Goal: Information Seeking & Learning: Compare options

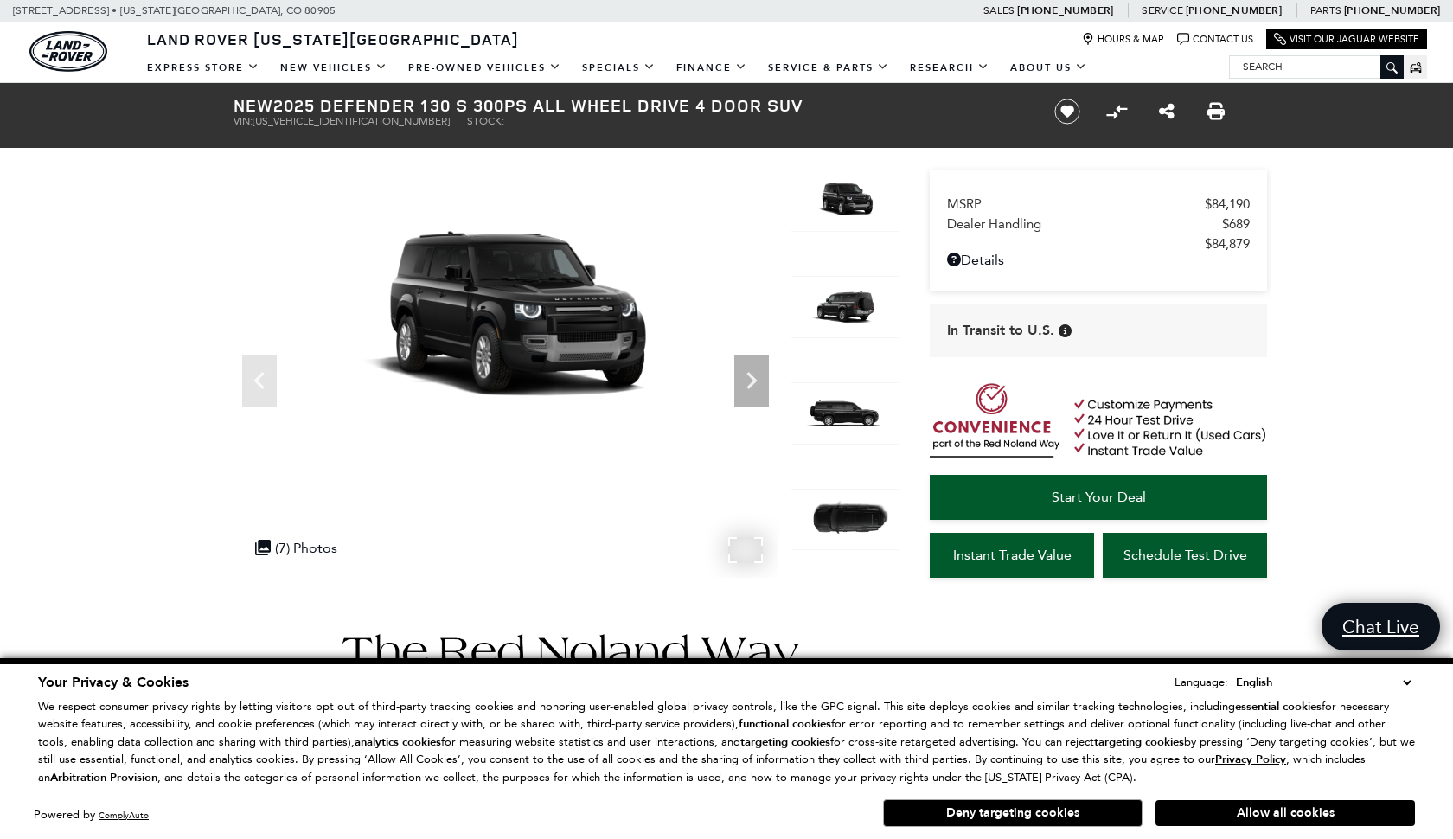
scroll to position [5, 0]
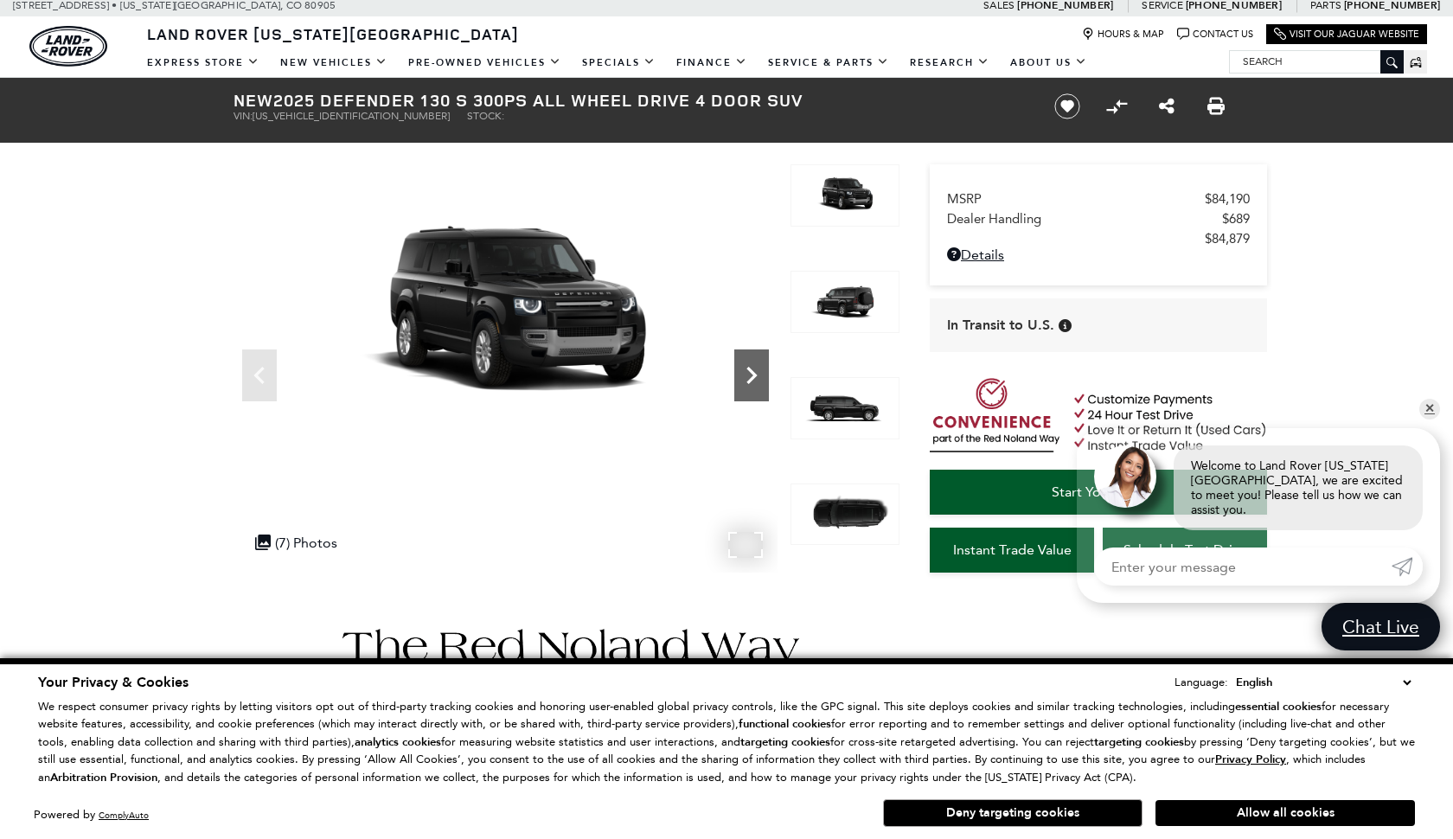
click at [752, 365] on icon "Next" at bounding box center [751, 375] width 35 height 35
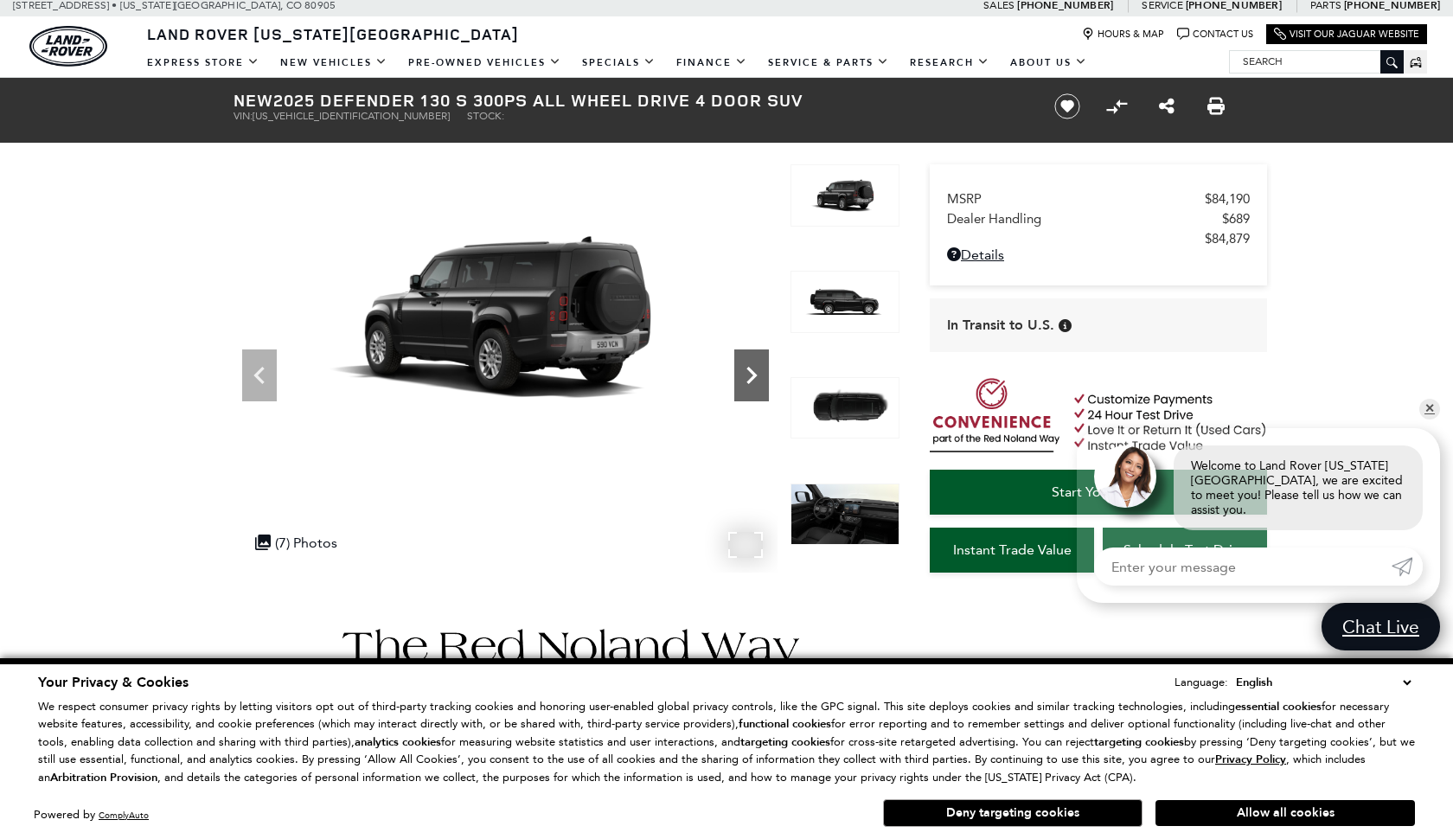
click at [752, 367] on icon "Next" at bounding box center [751, 375] width 35 height 35
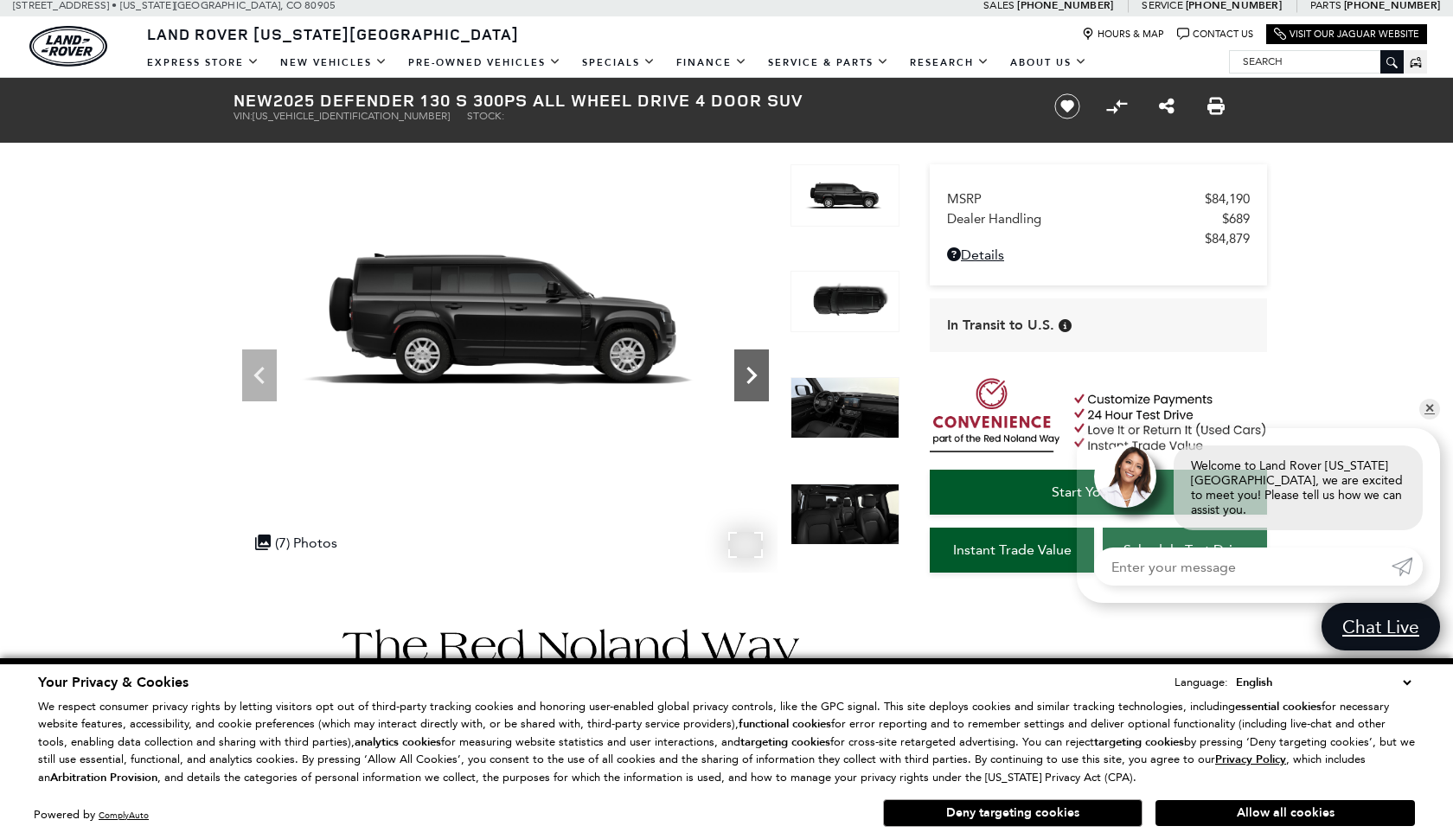
click at [752, 367] on icon "Next" at bounding box center [751, 375] width 35 height 35
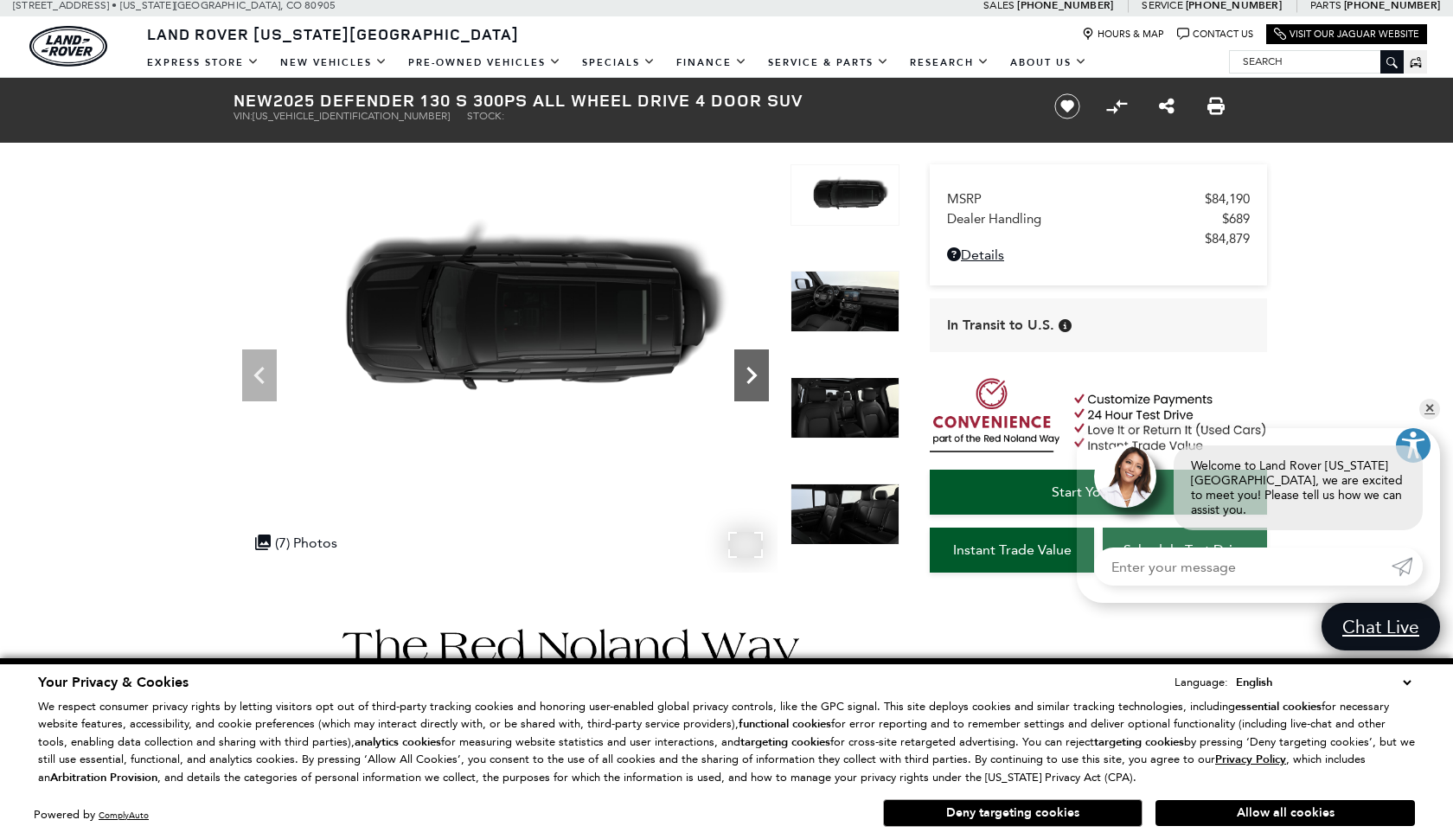
click at [752, 367] on icon "Next" at bounding box center [751, 375] width 35 height 35
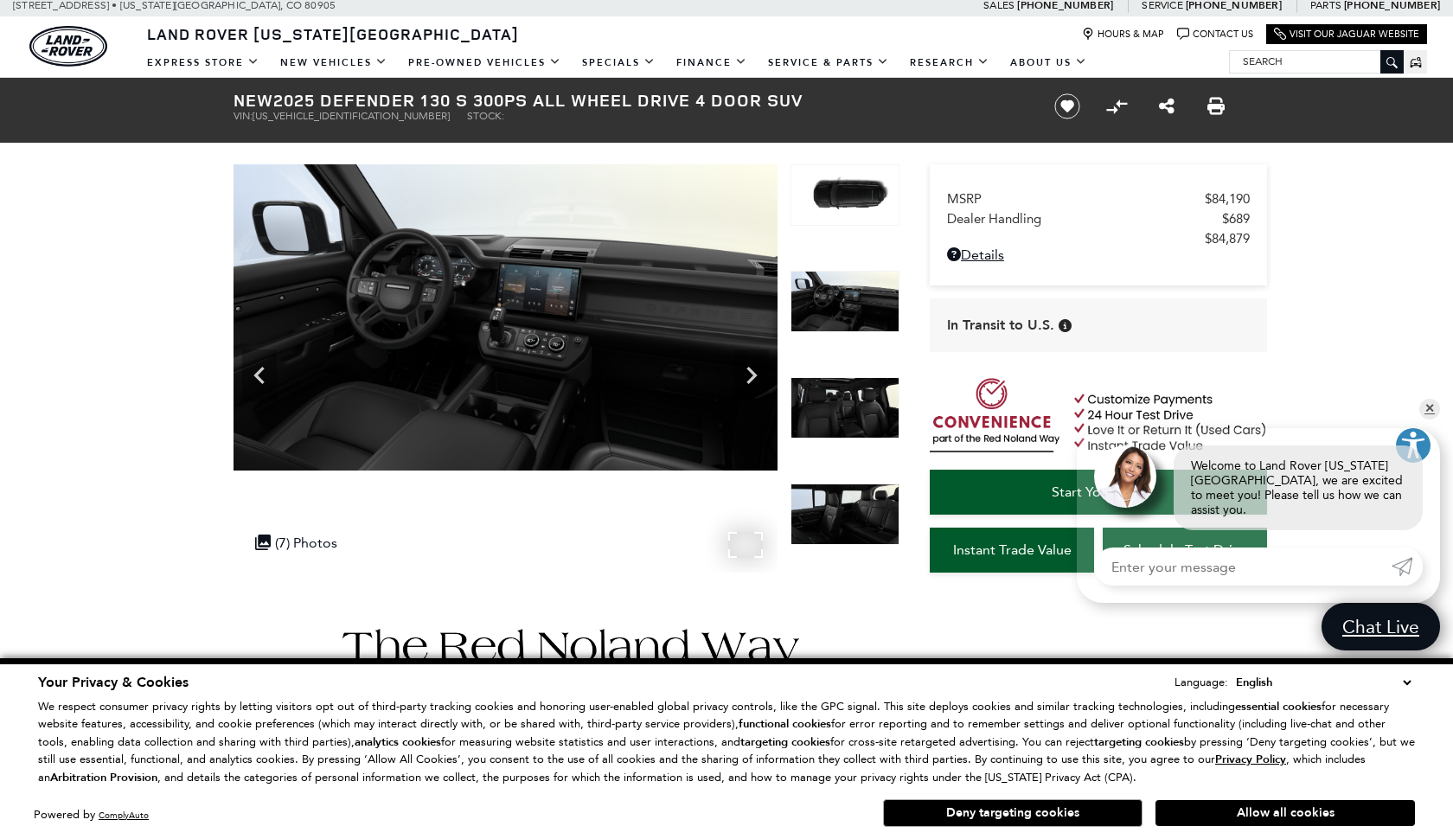
click at [525, 328] on img at bounding box center [505, 317] width 544 height 306
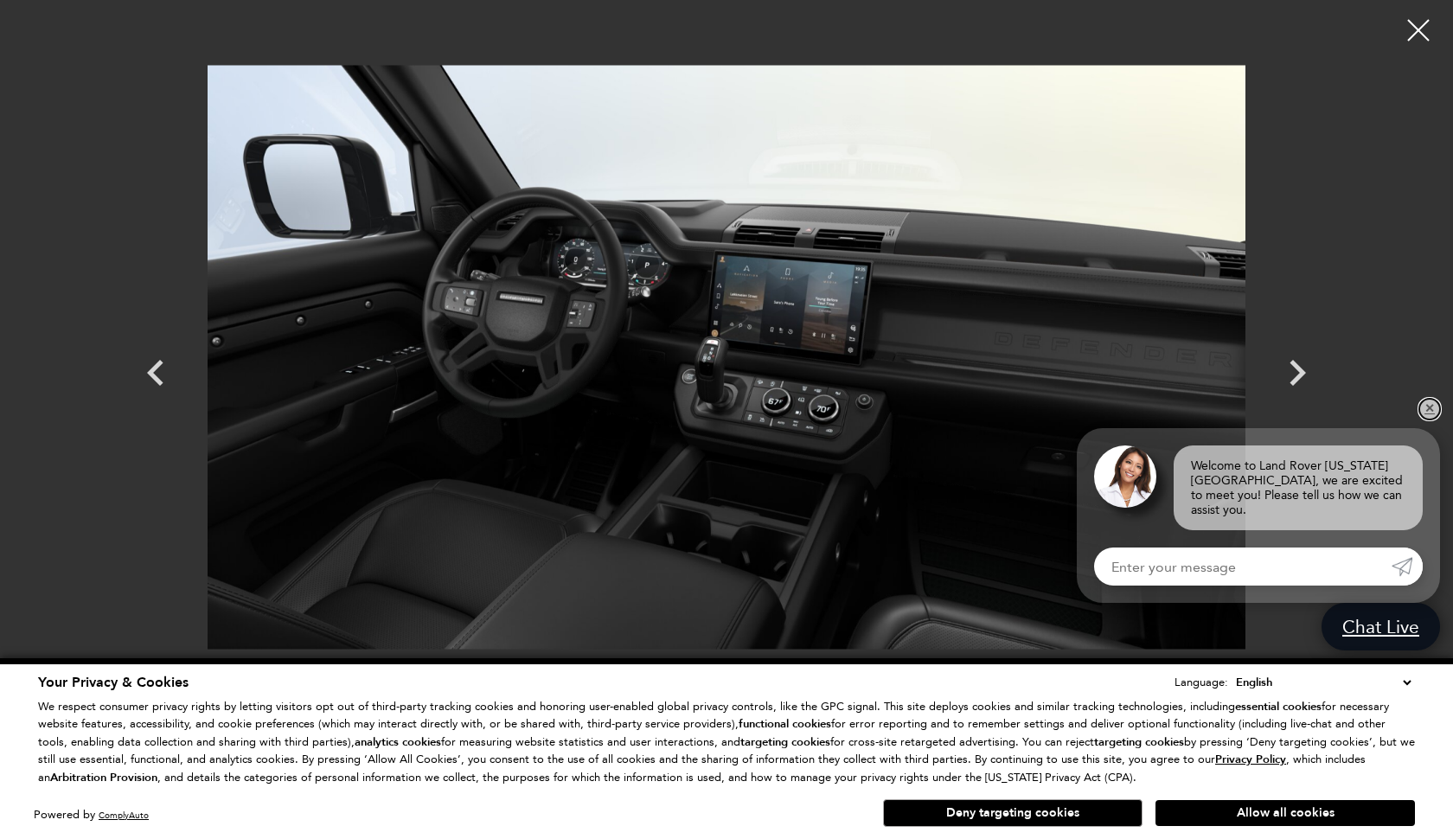
click at [1430, 419] on link "✕" at bounding box center [1429, 409] width 21 height 21
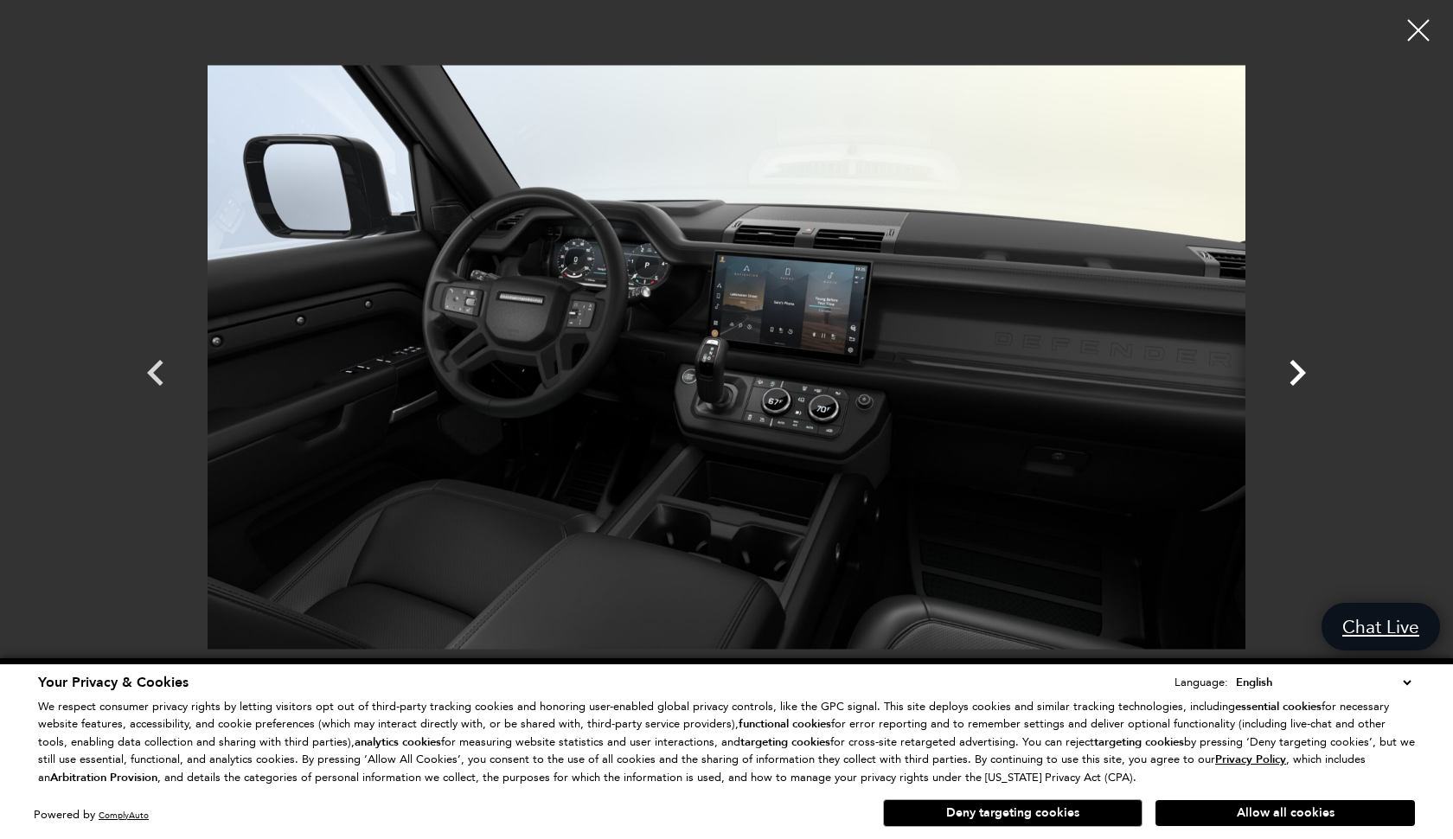
click at [1300, 370] on icon "Next" at bounding box center [1297, 373] width 16 height 26
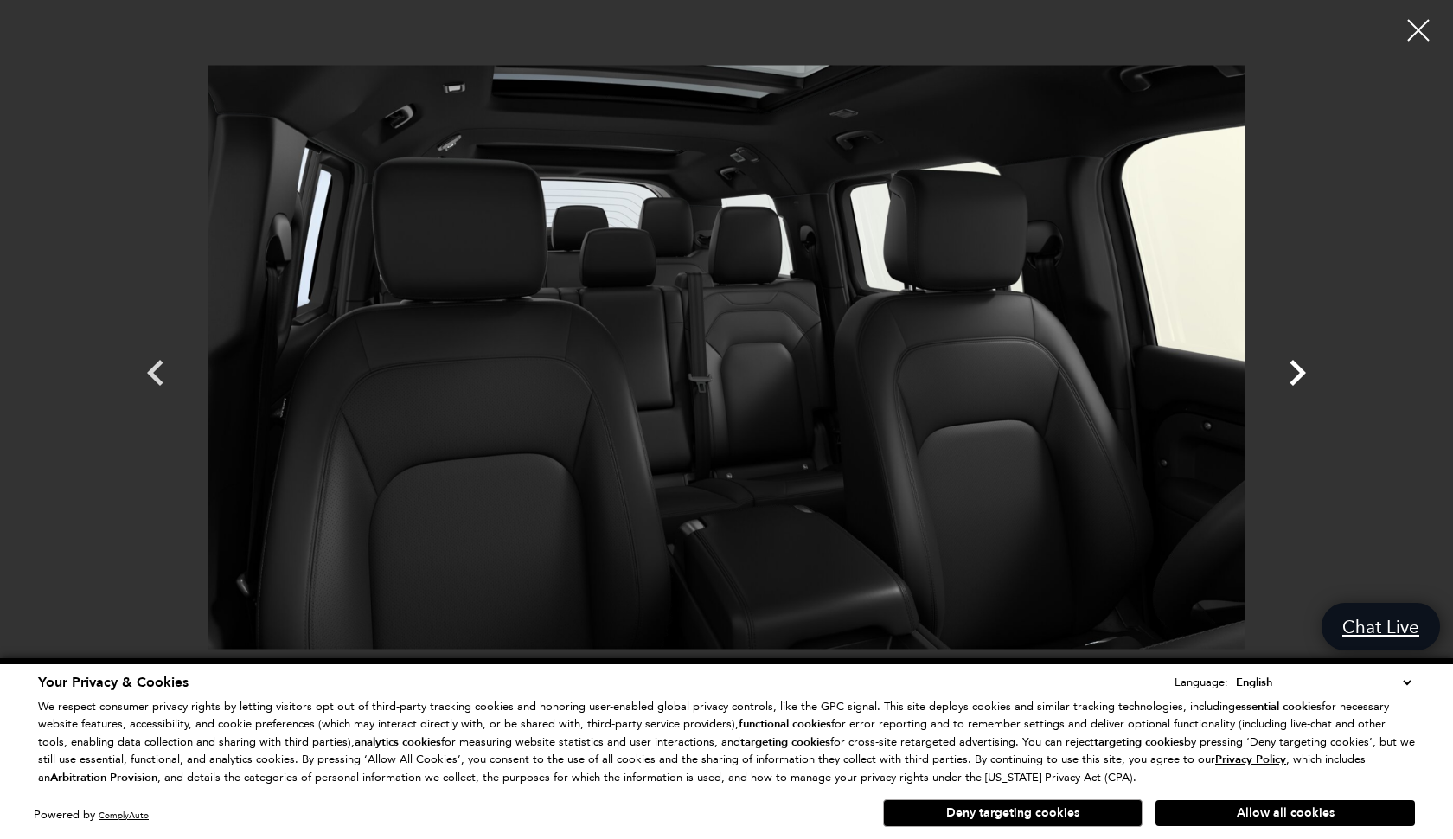
click at [1300, 370] on icon "Next" at bounding box center [1297, 373] width 16 height 26
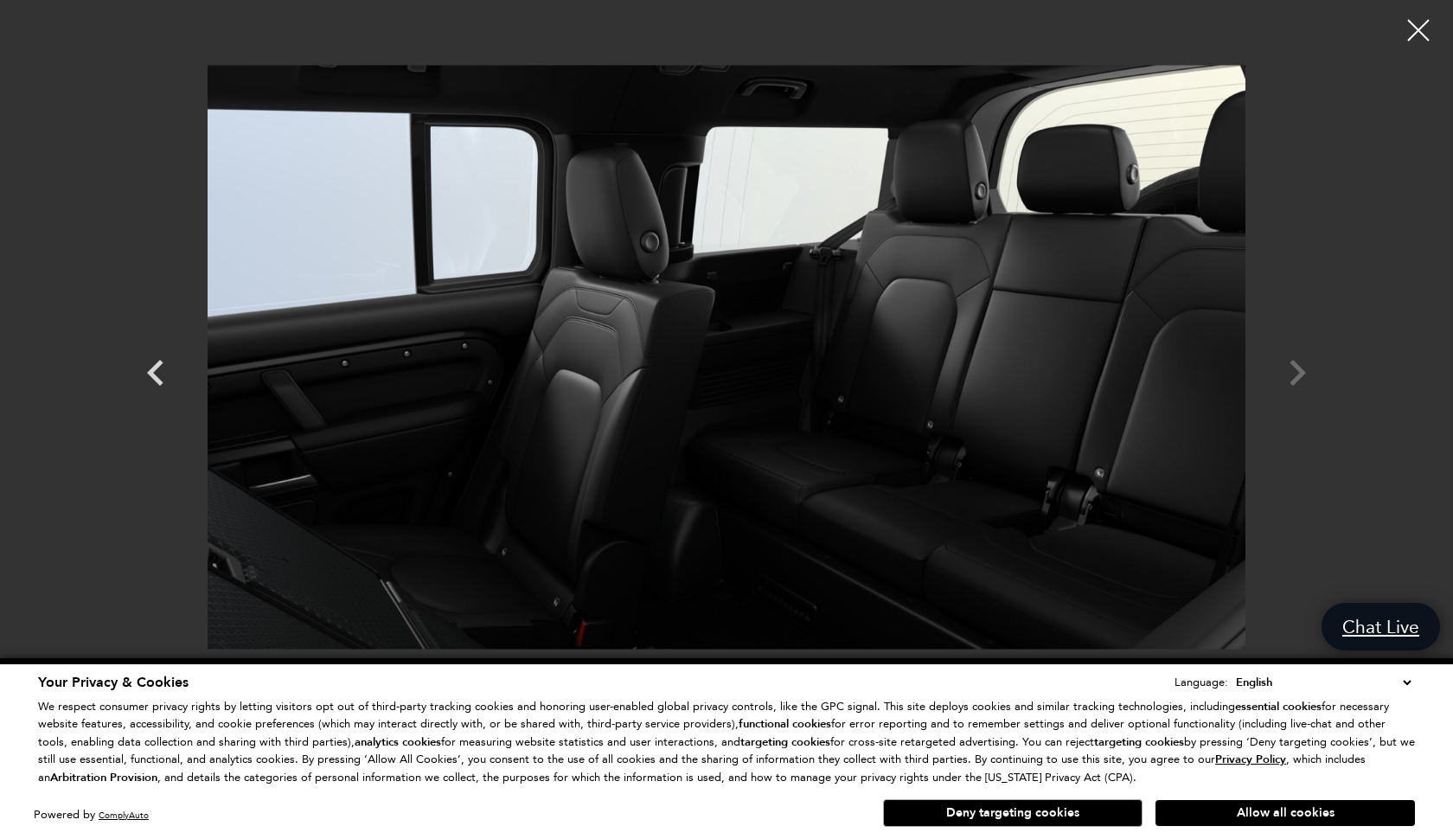
click at [1297, 373] on div at bounding box center [726, 357] width 1211 height 688
click at [1417, 39] on div at bounding box center [1419, 31] width 46 height 46
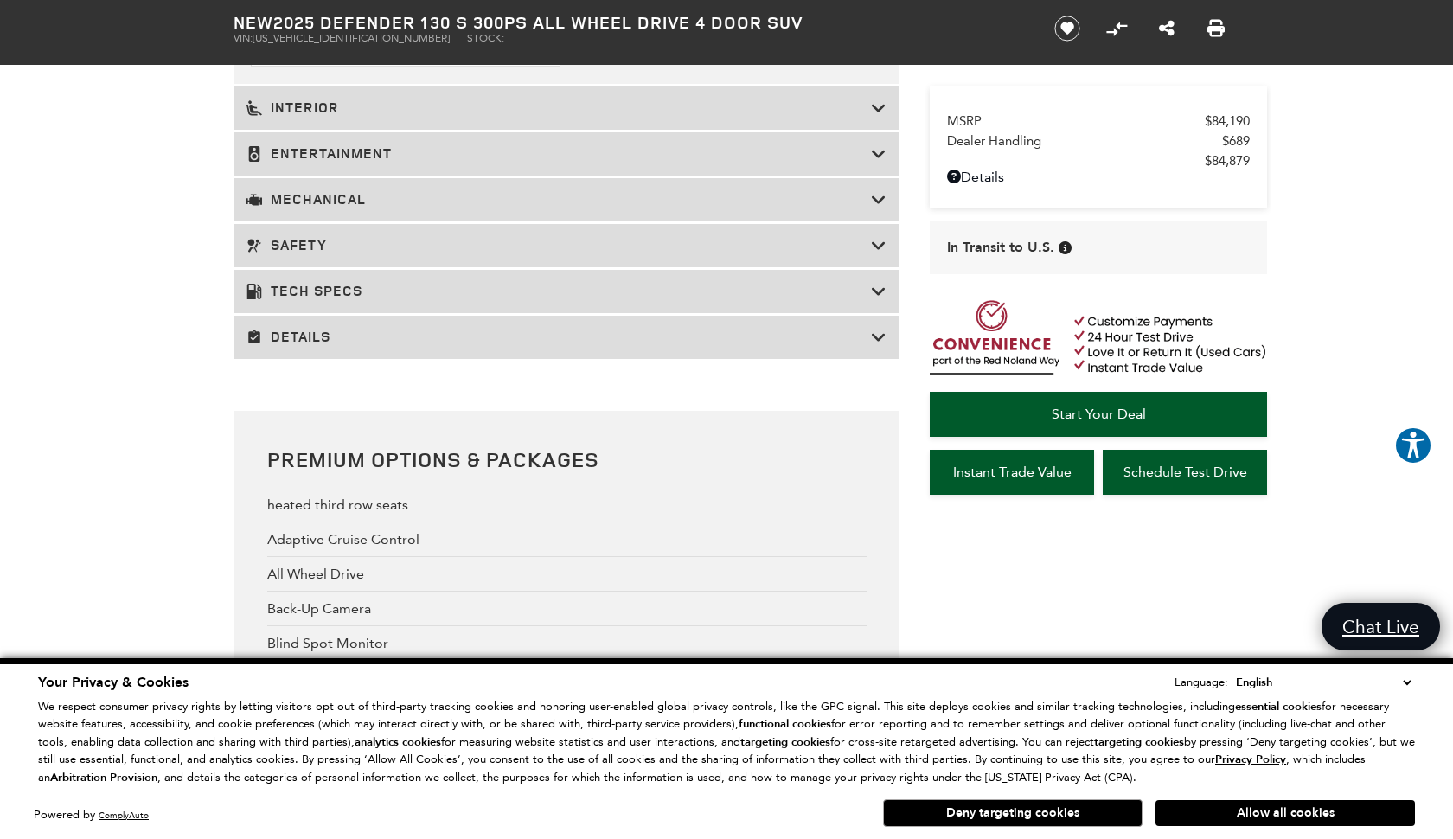
scroll to position [2568, 0]
click at [326, 129] on div "Interior" at bounding box center [566, 107] width 666 height 43
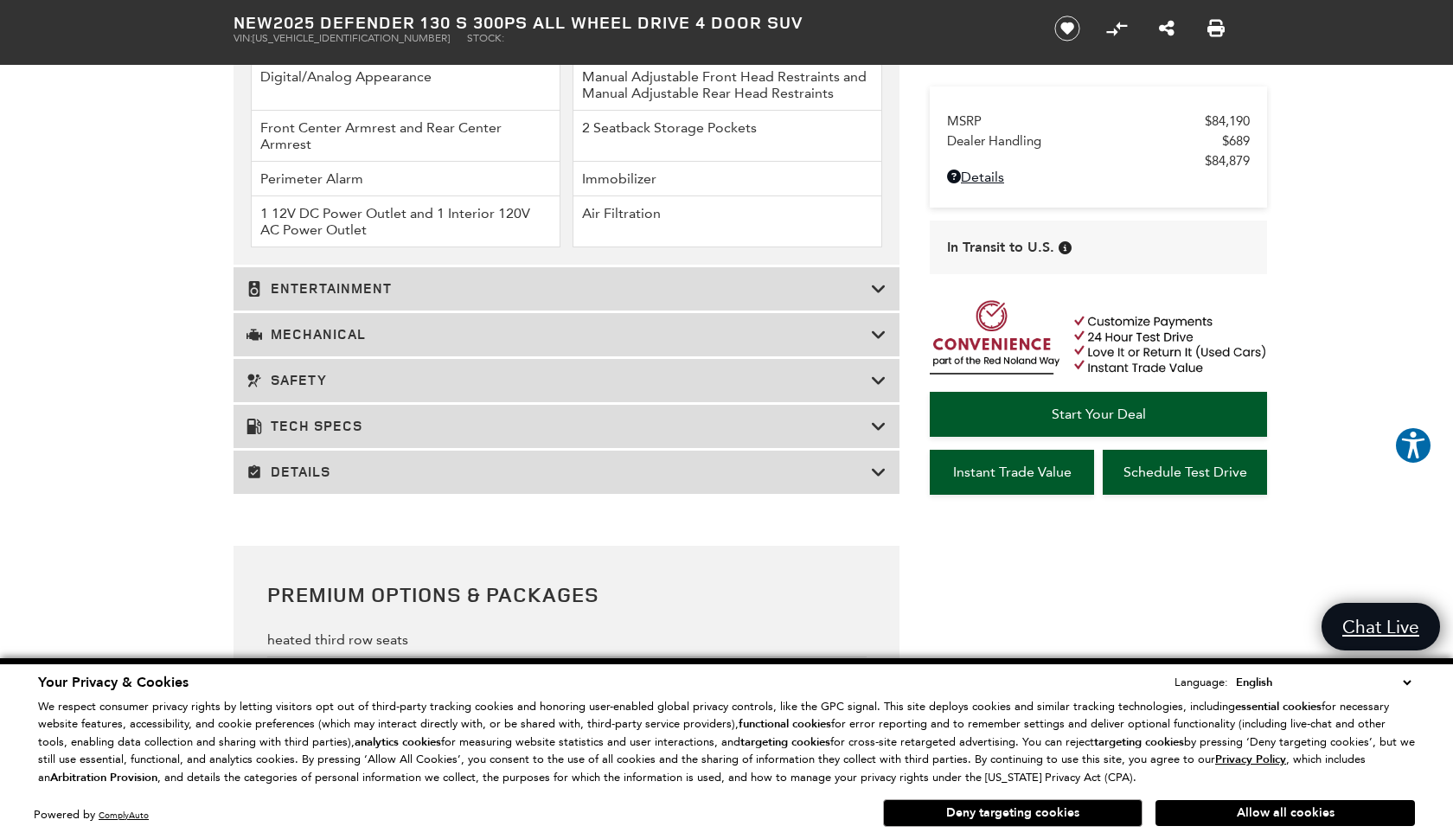
scroll to position [2996, 0]
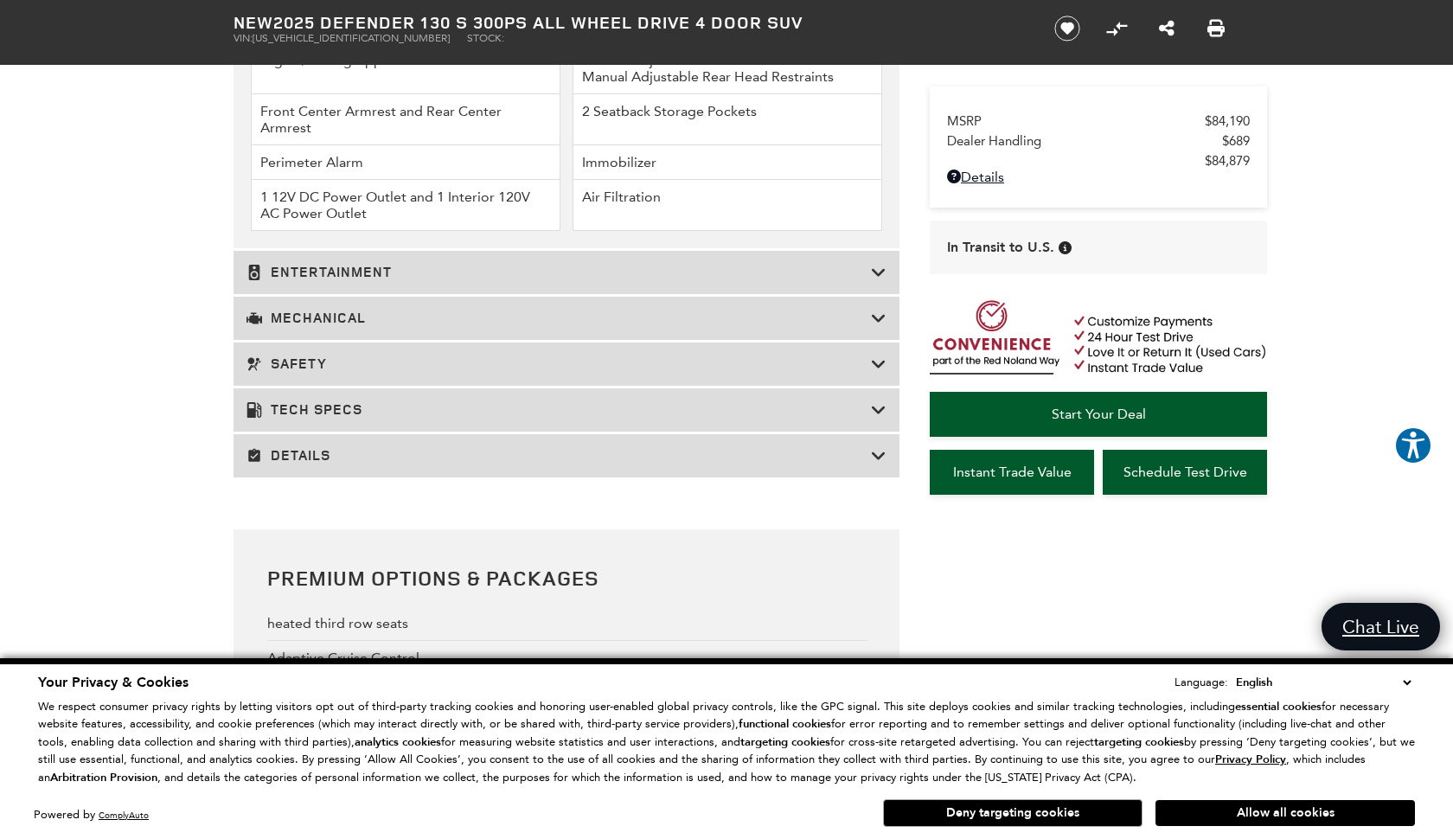
click at [329, 281] on h3 "Entertainment" at bounding box center [558, 272] width 624 height 17
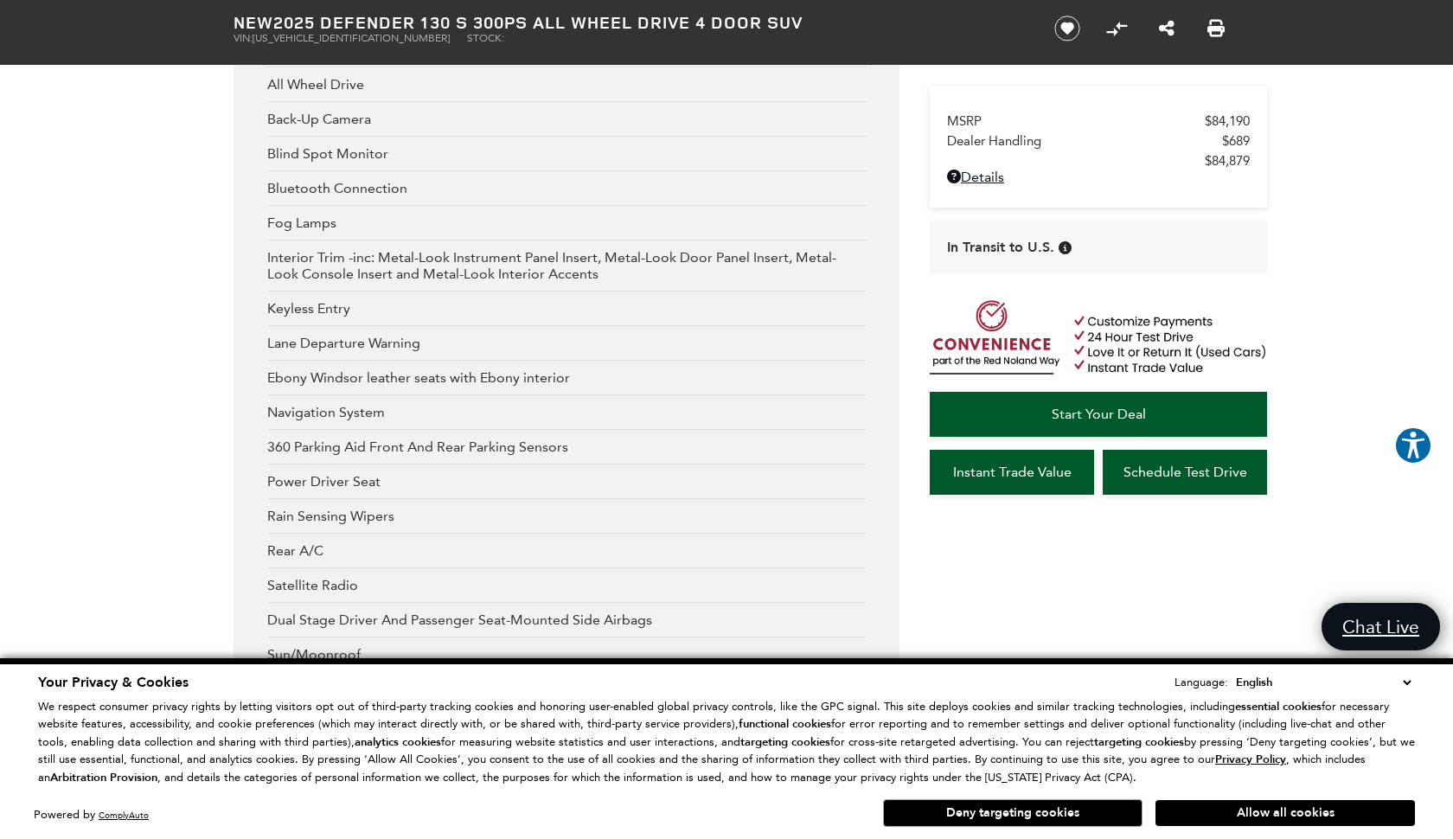
scroll to position [2801, 0]
click at [1036, 811] on button "Deny targeting cookies" at bounding box center [1012, 813] width 259 height 28
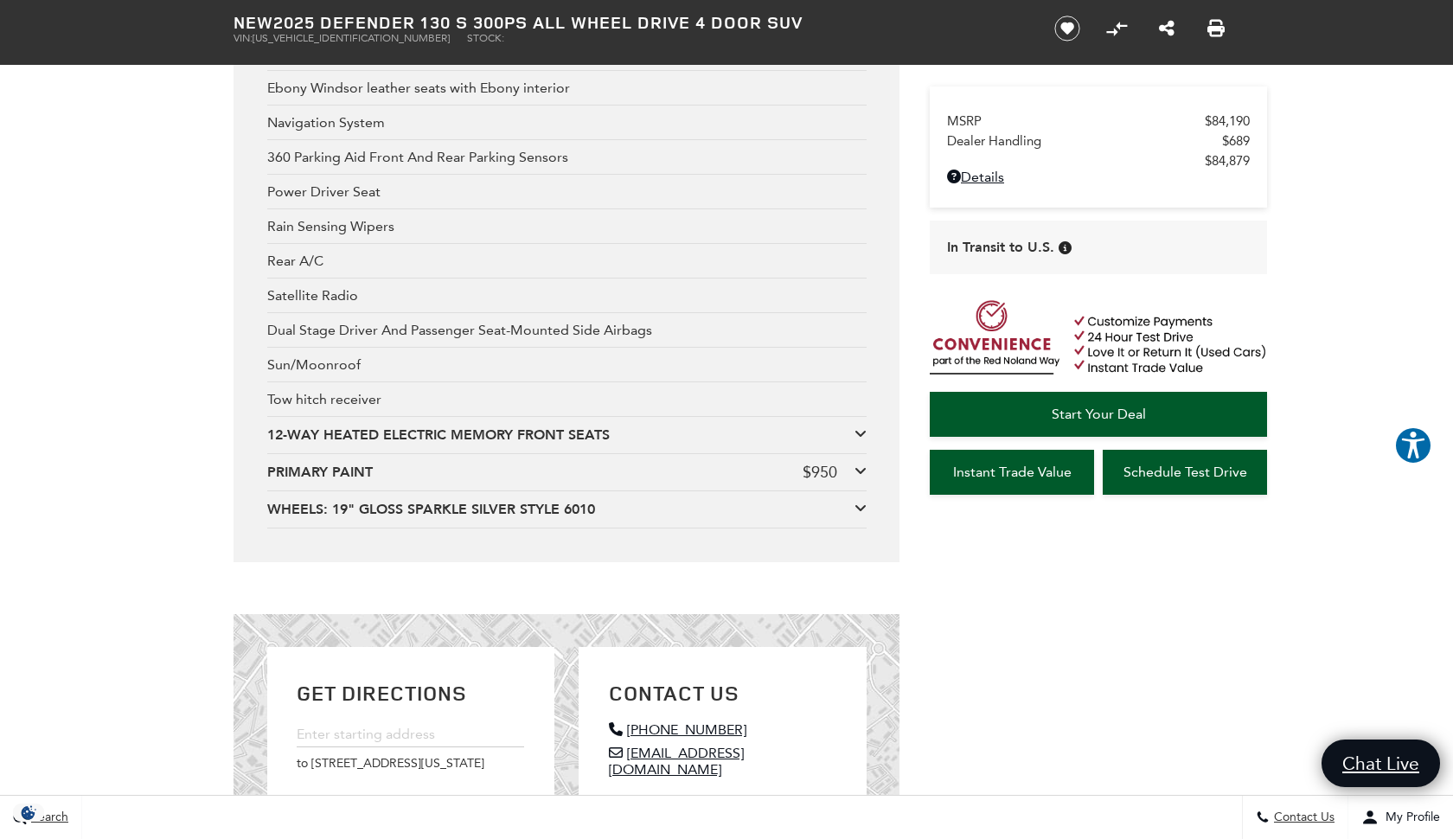
scroll to position [3092, 0]
click at [398, 443] on div "12-WAY HEATED ELECTRIC MEMORY FRONT SEATS" at bounding box center [560, 433] width 587 height 19
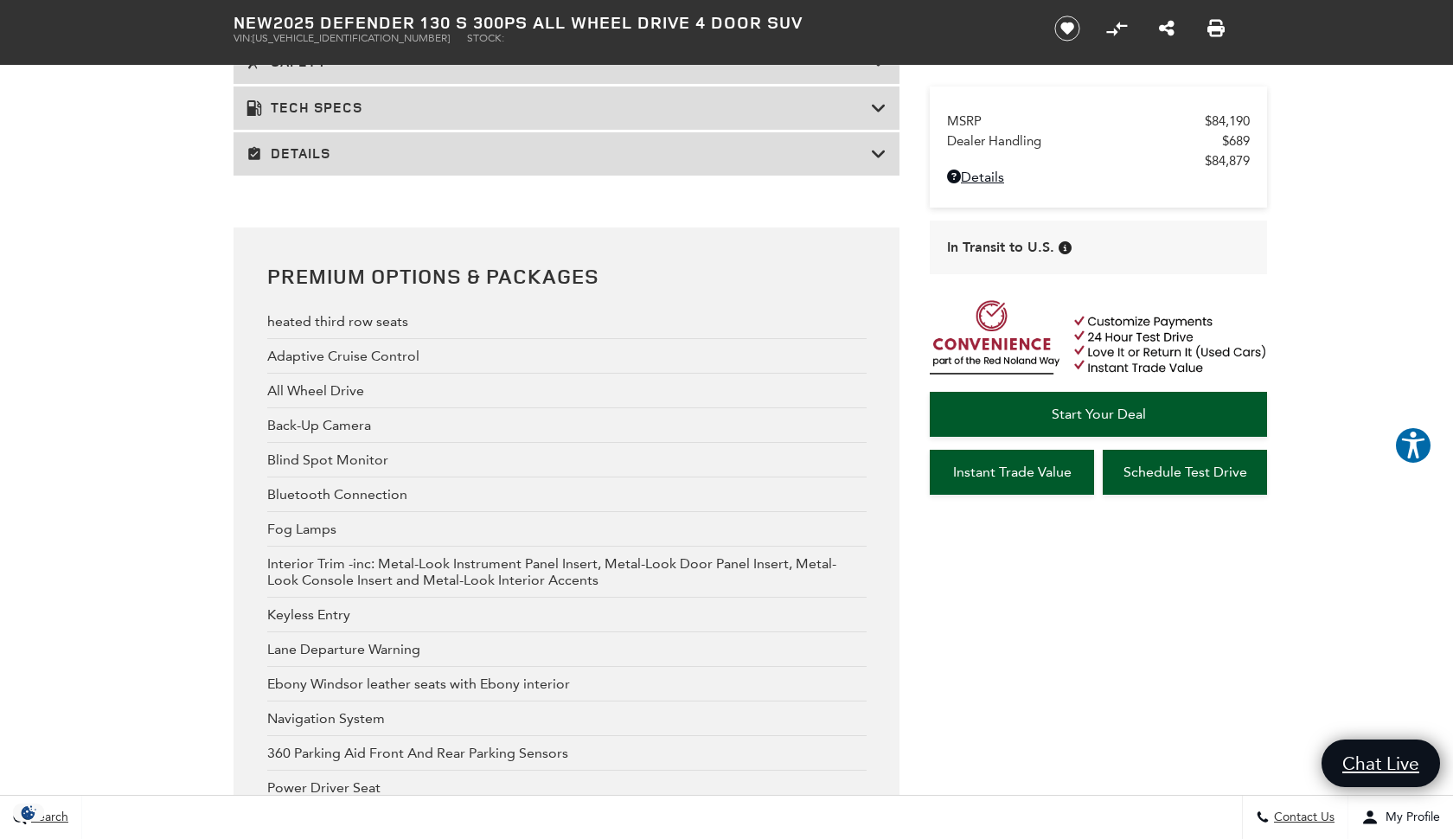
scroll to position [2278, 0]
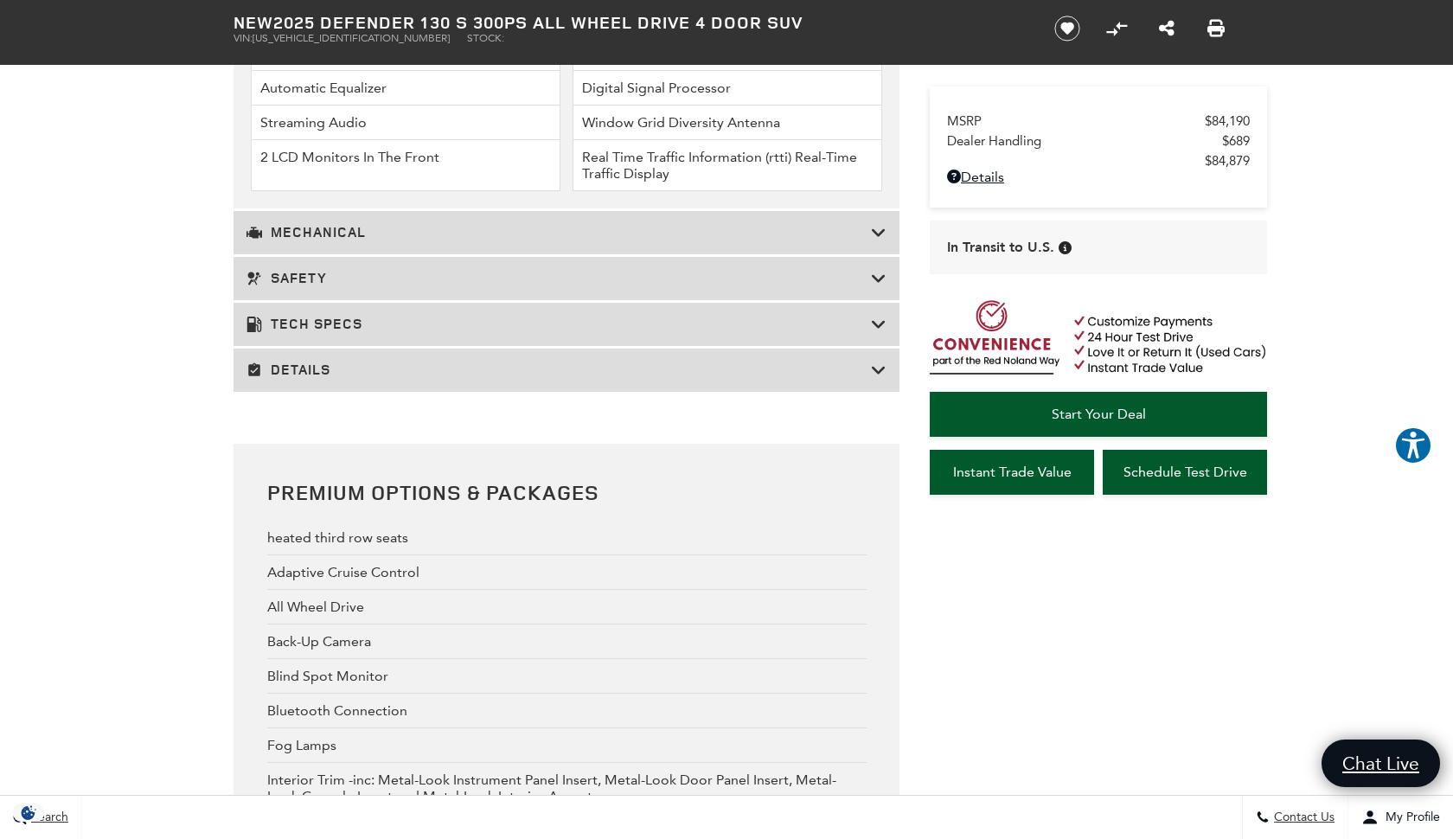
click at [328, 333] on h3 "Tech Specs" at bounding box center [558, 324] width 624 height 17
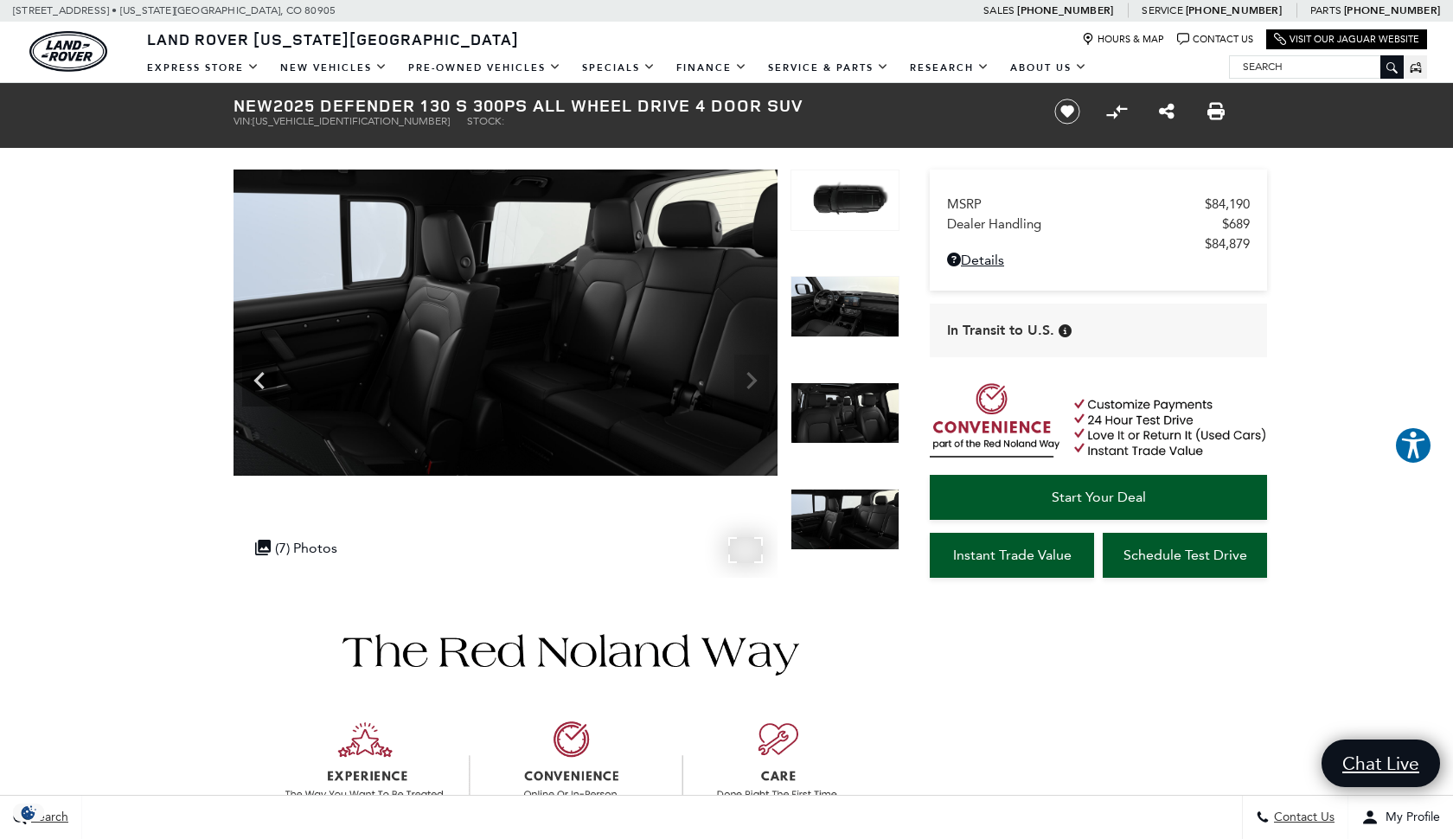
scroll to position [0, 0]
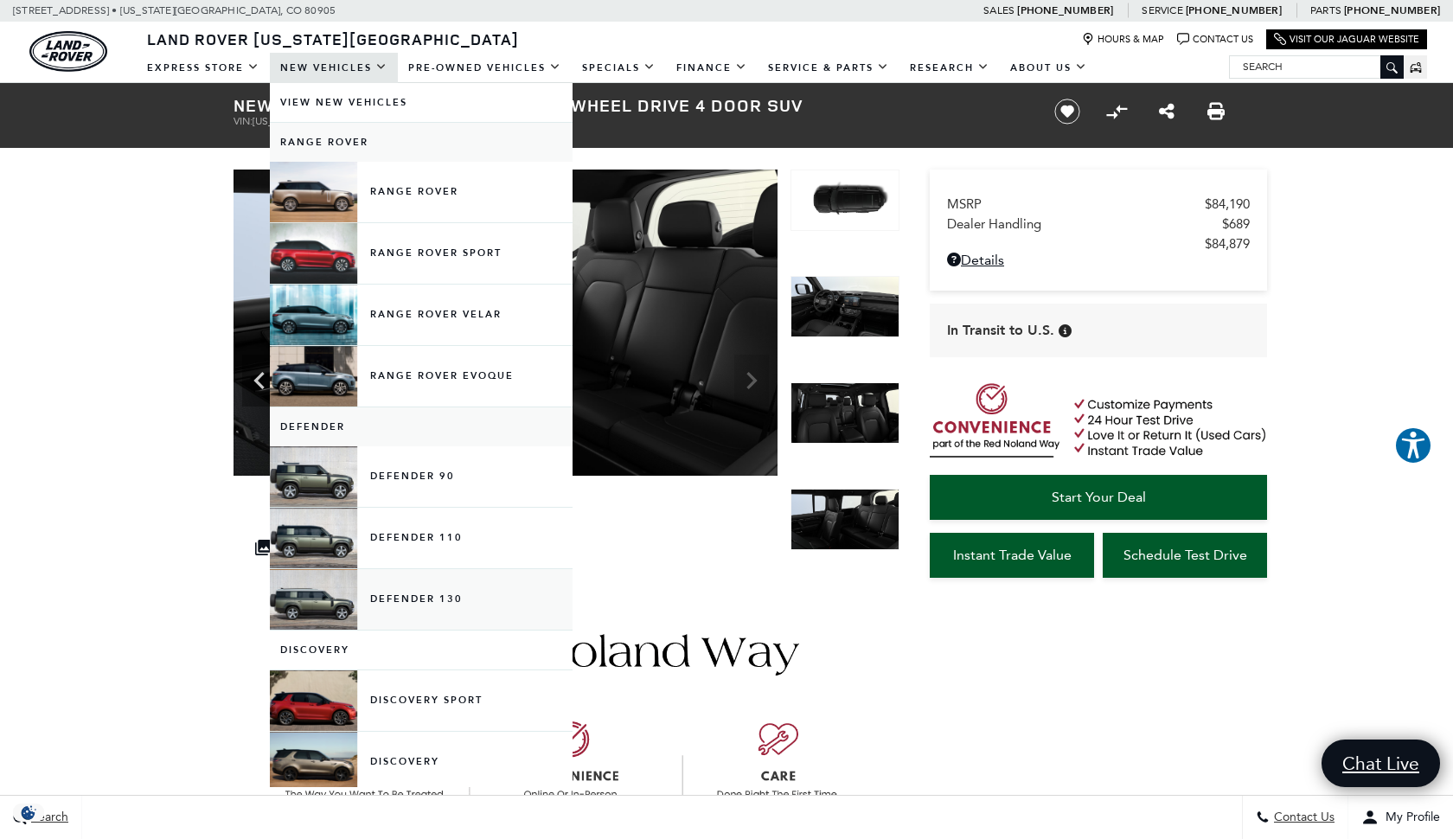
click at [328, 604] on link "Defender 130" at bounding box center [421, 599] width 303 height 61
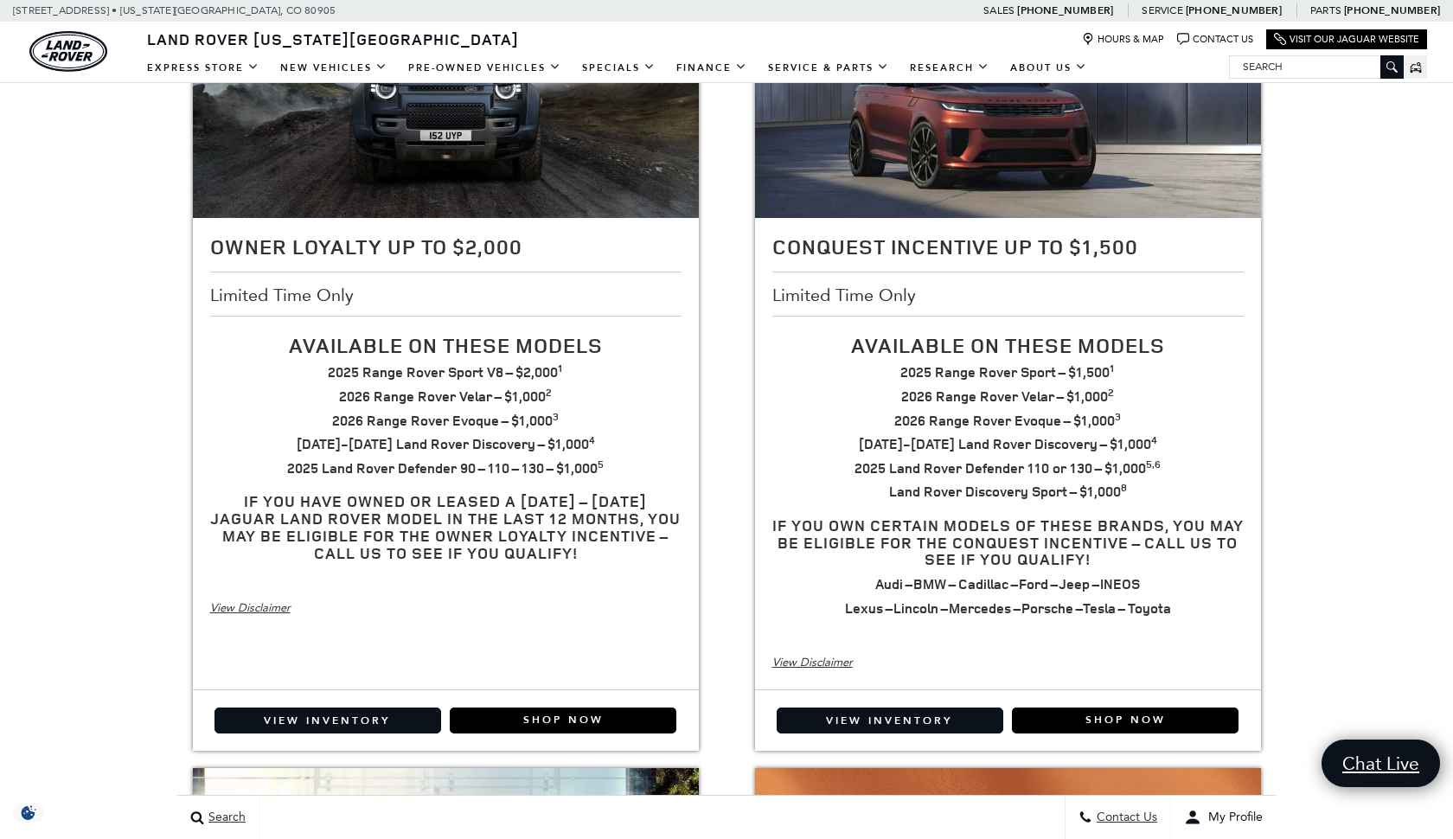
scroll to position [416, 0]
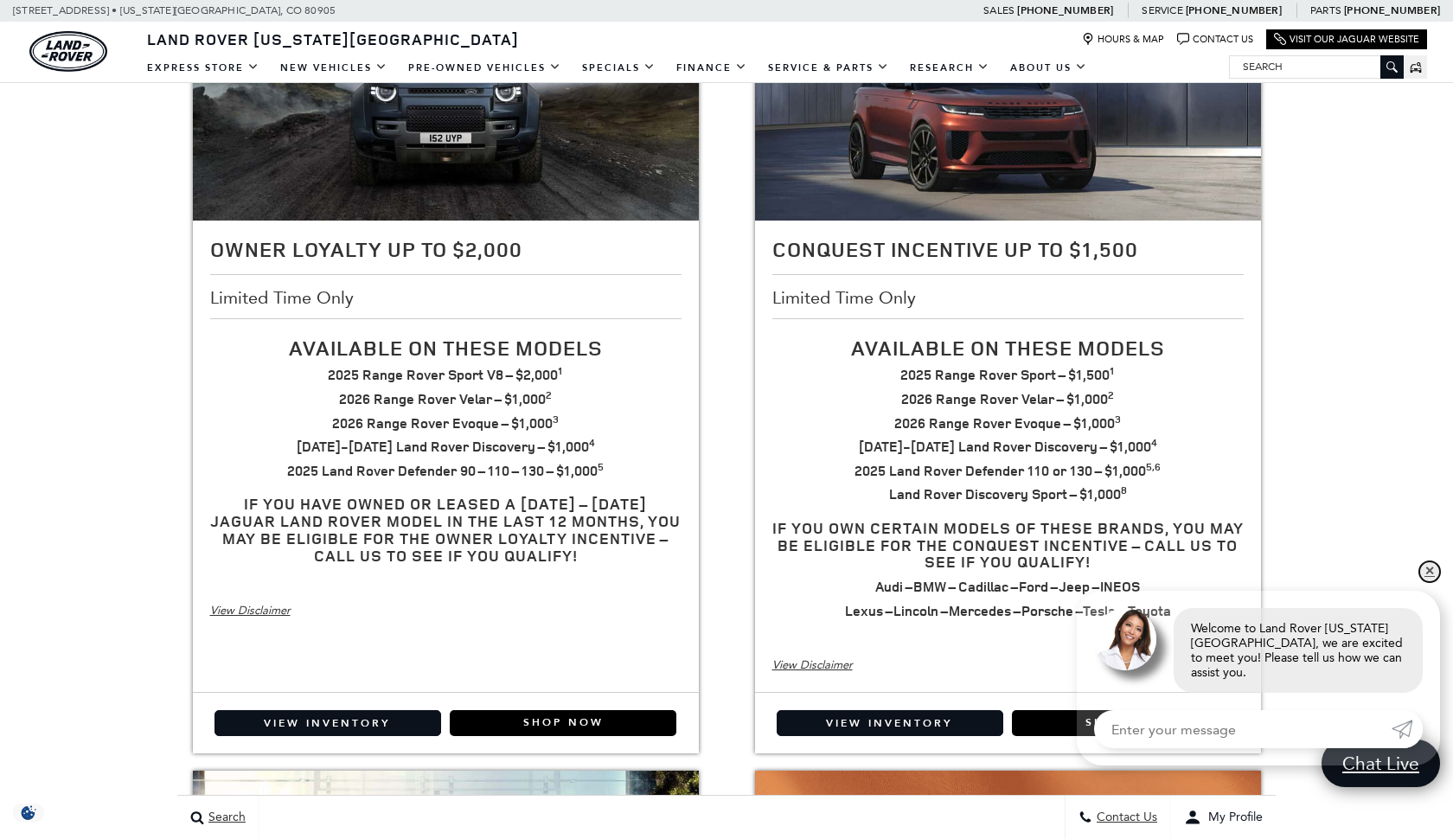
click at [1429, 581] on link "✕" at bounding box center [1429, 571] width 21 height 21
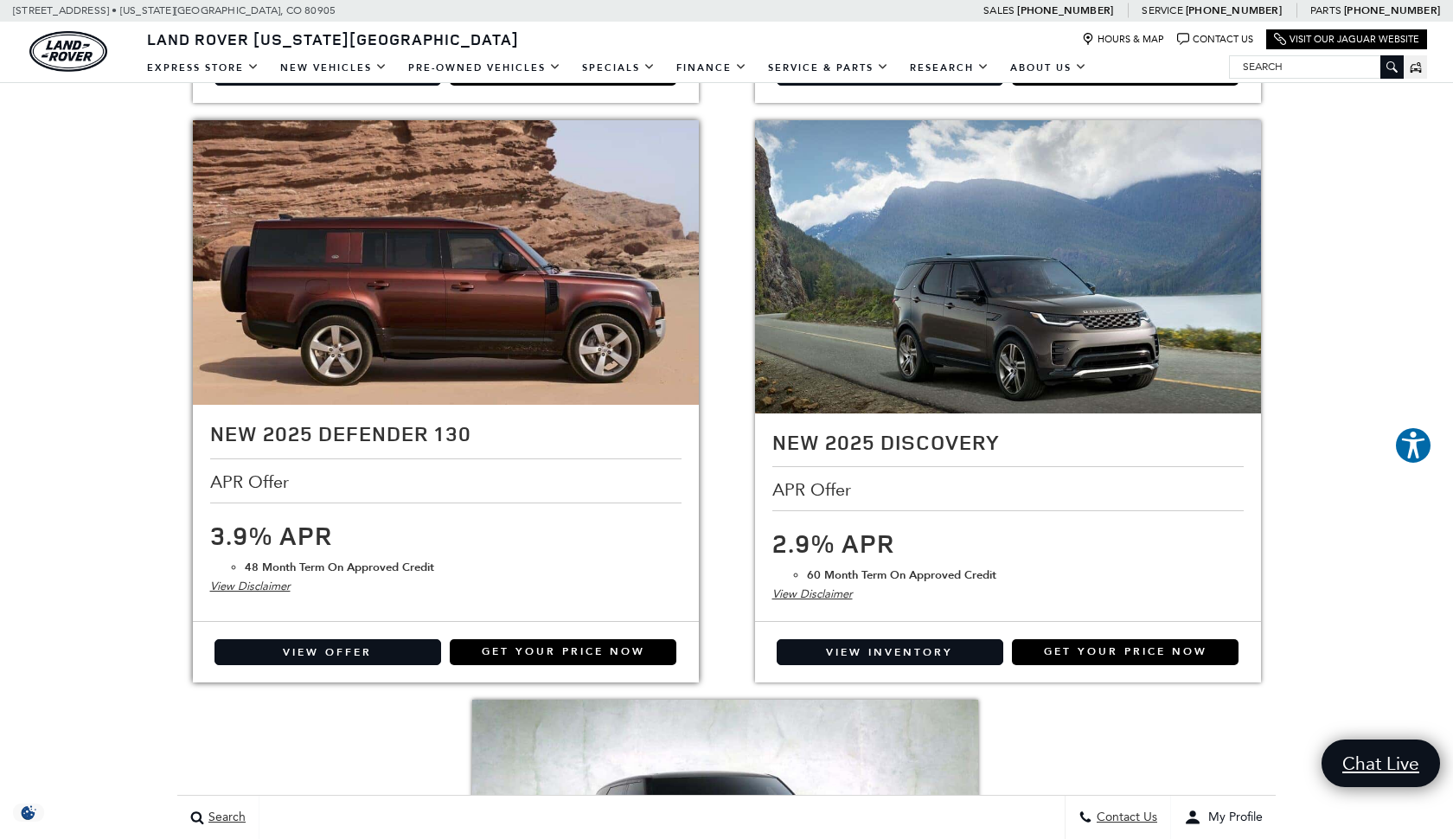
scroll to position [1577, 0]
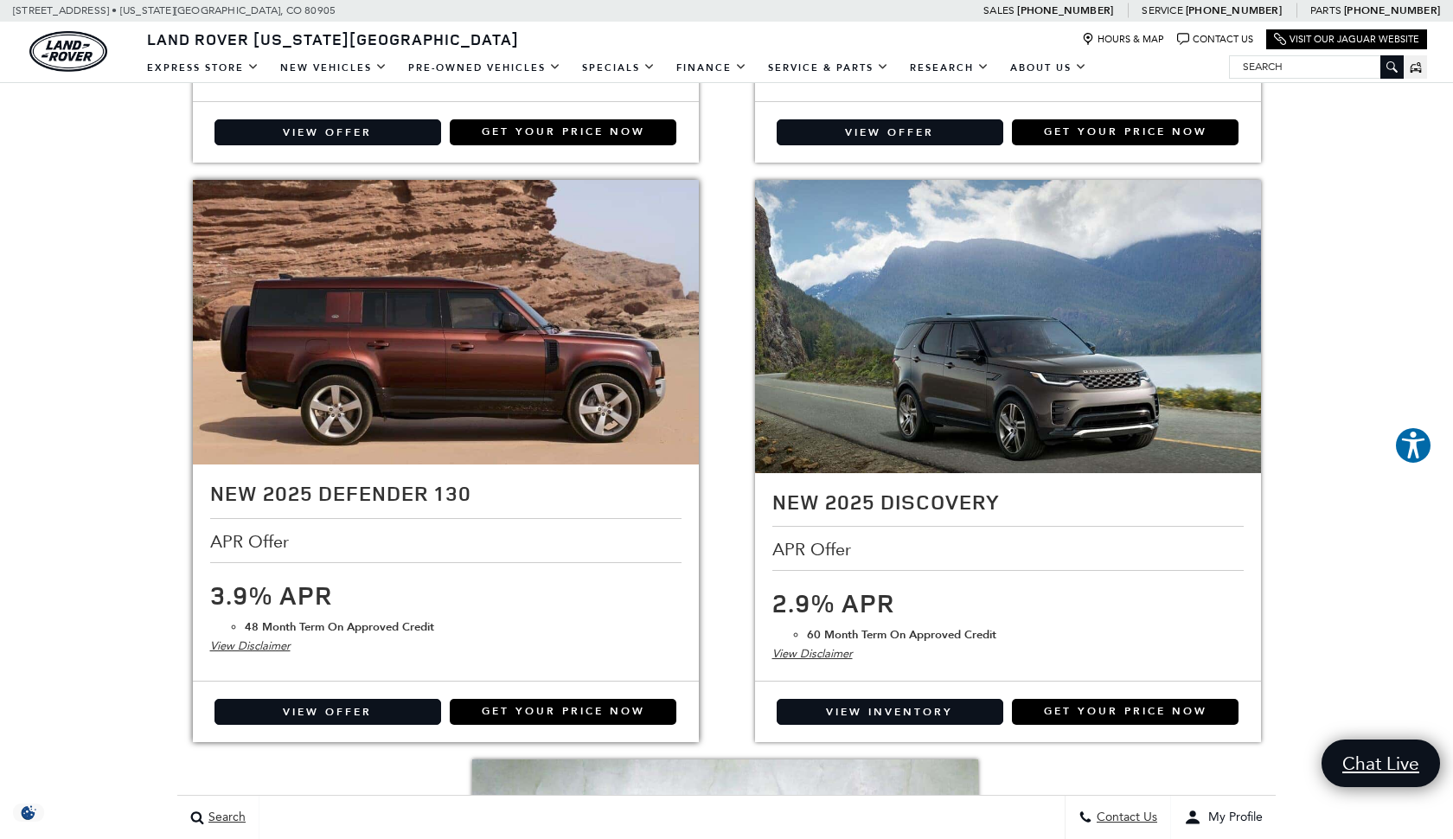
click at [493, 334] on img at bounding box center [446, 322] width 506 height 285
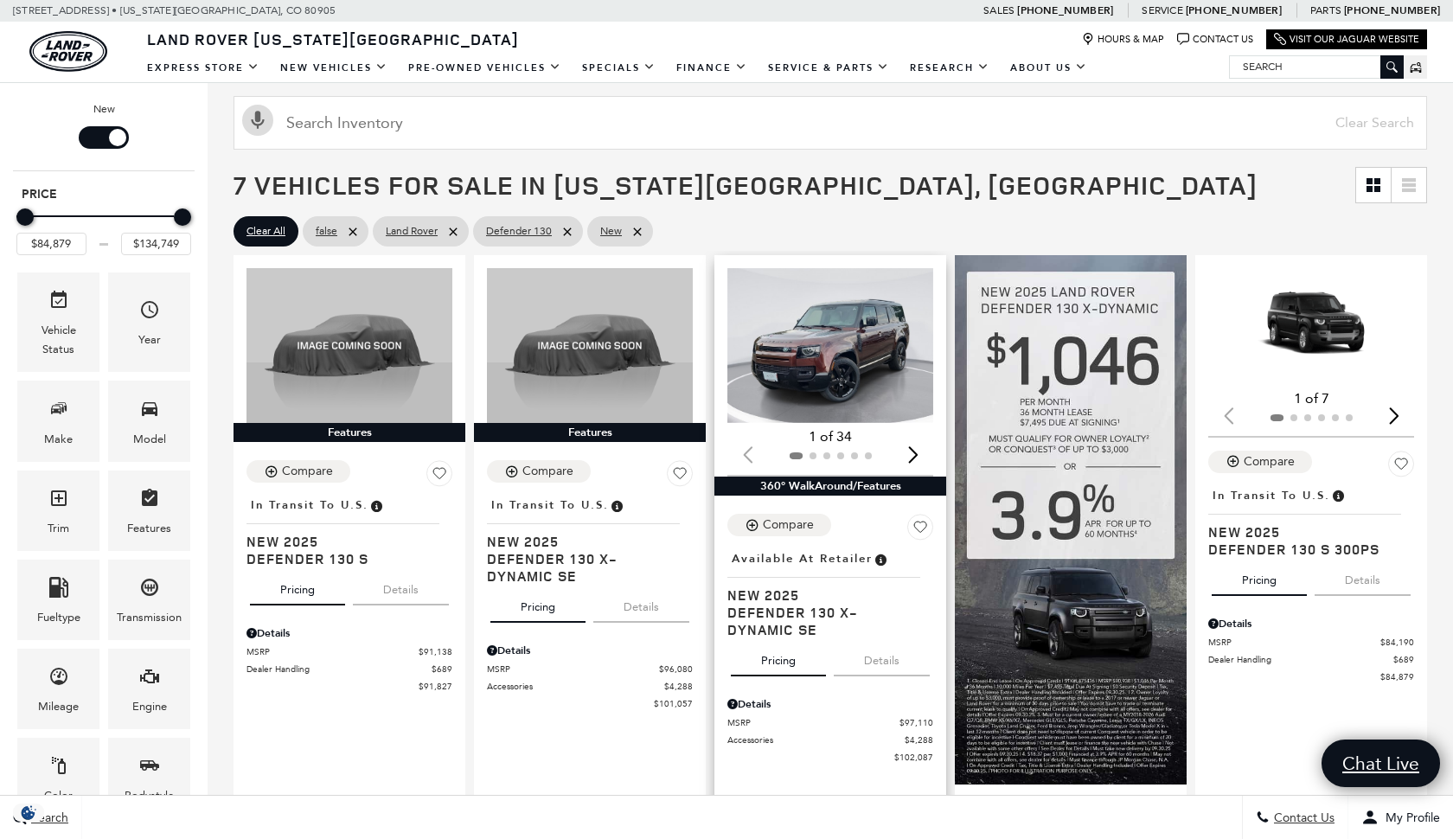
click at [841, 357] on img "1 / 2" at bounding box center [830, 345] width 206 height 155
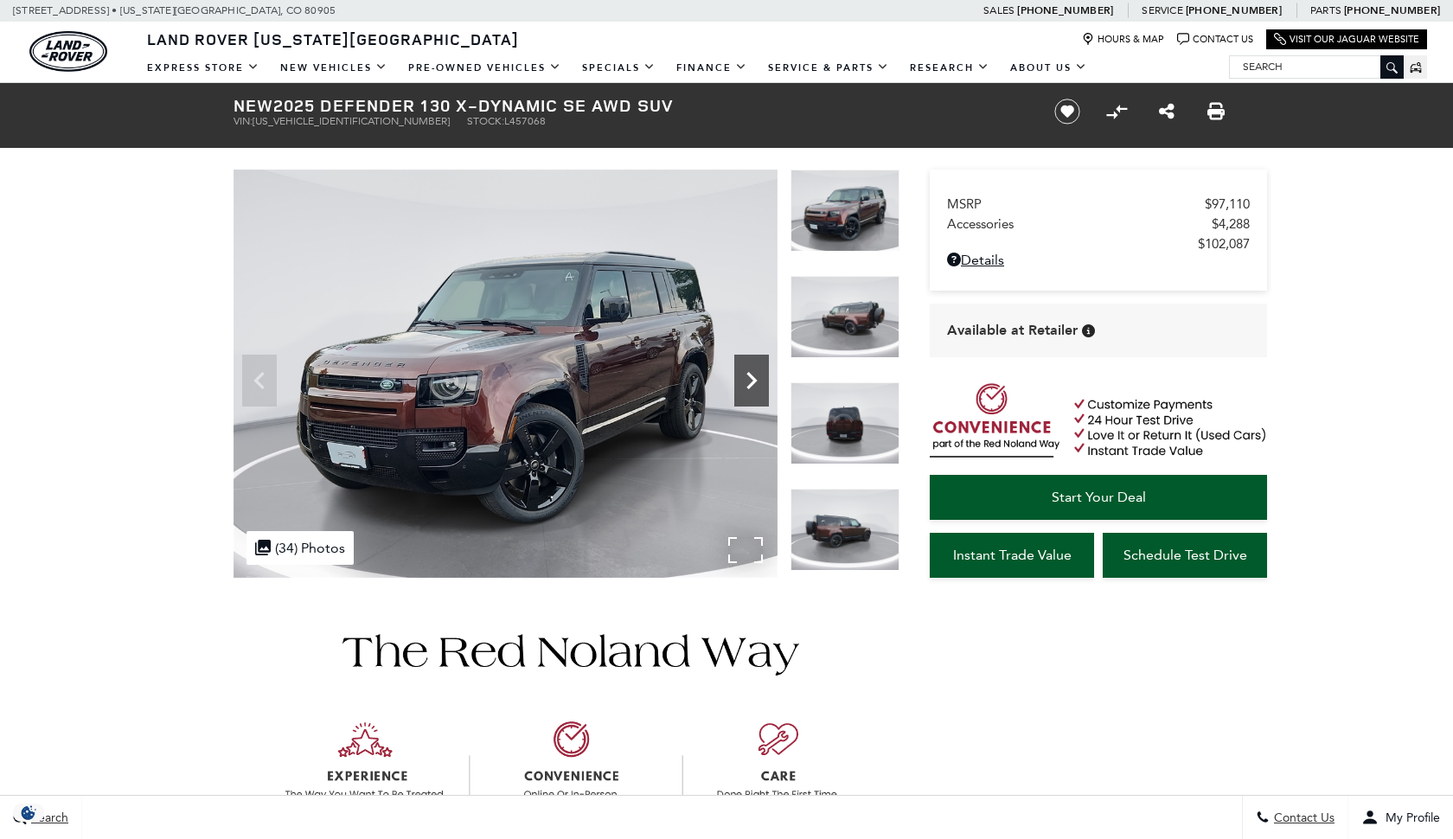
click at [753, 381] on icon "Next" at bounding box center [751, 380] width 10 height 17
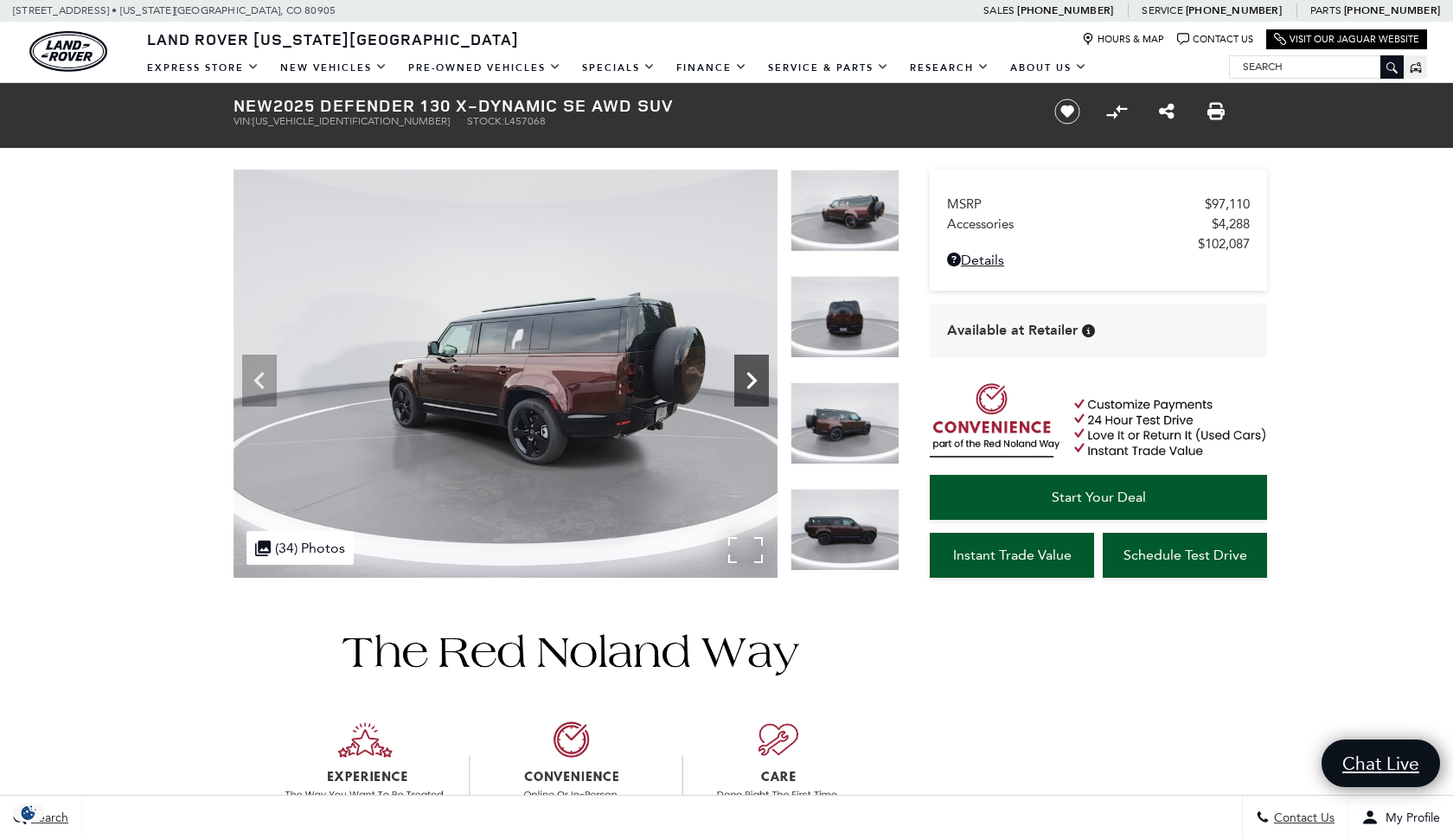
click at [755, 380] on icon "Next" at bounding box center [751, 380] width 10 height 17
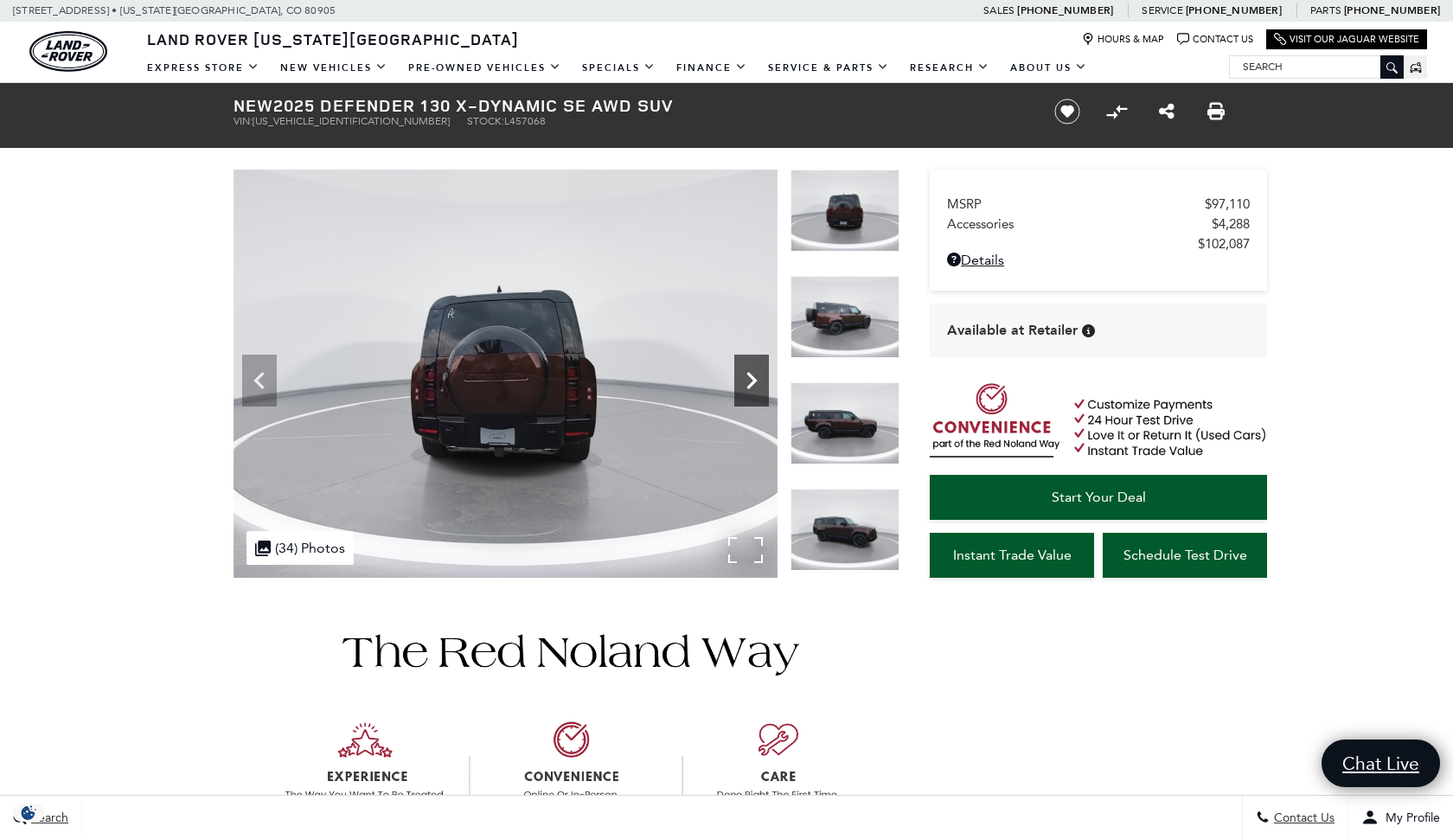
click at [755, 380] on icon "Next" at bounding box center [751, 380] width 10 height 17
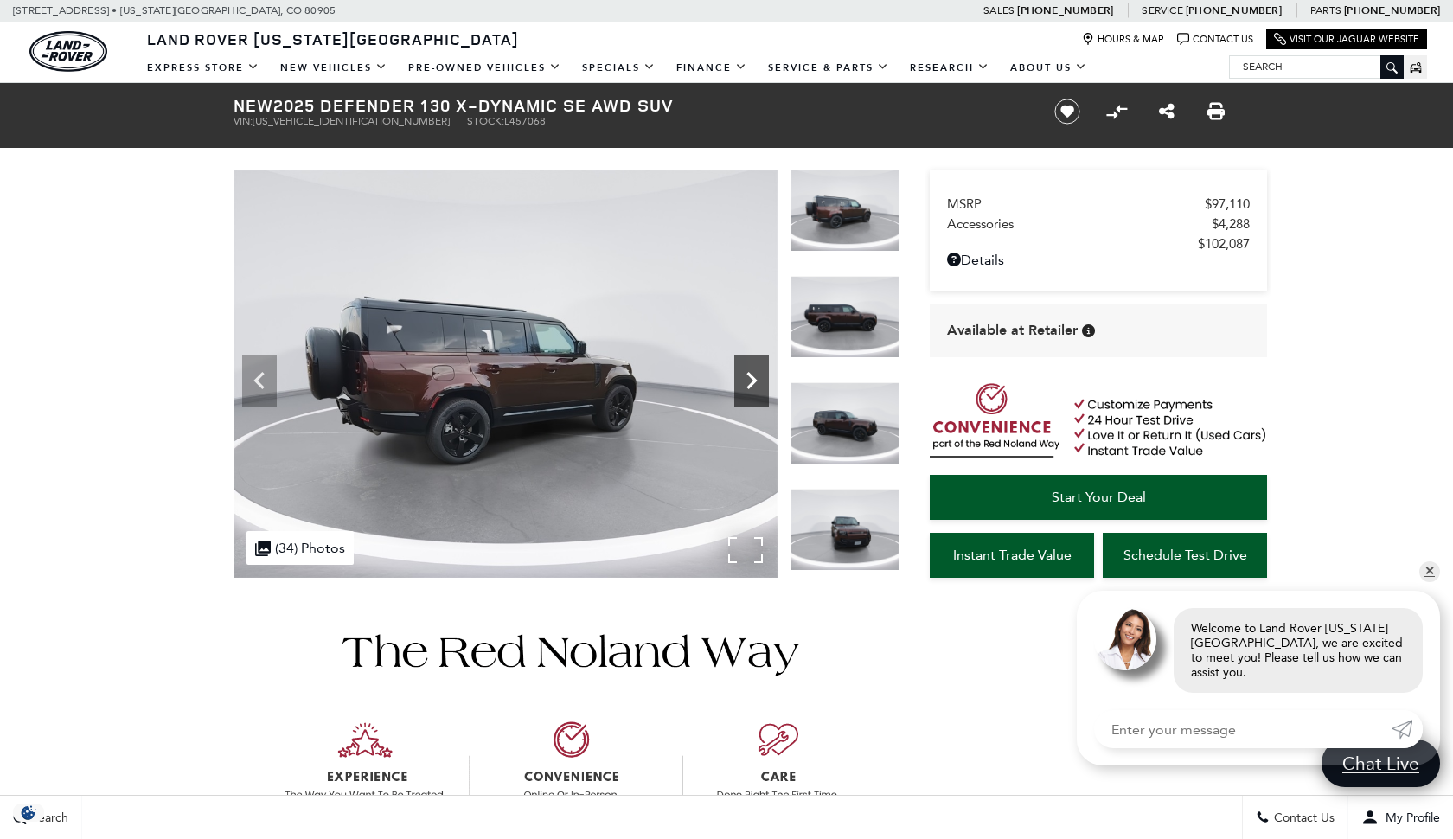
click at [755, 379] on icon "Next" at bounding box center [751, 380] width 10 height 17
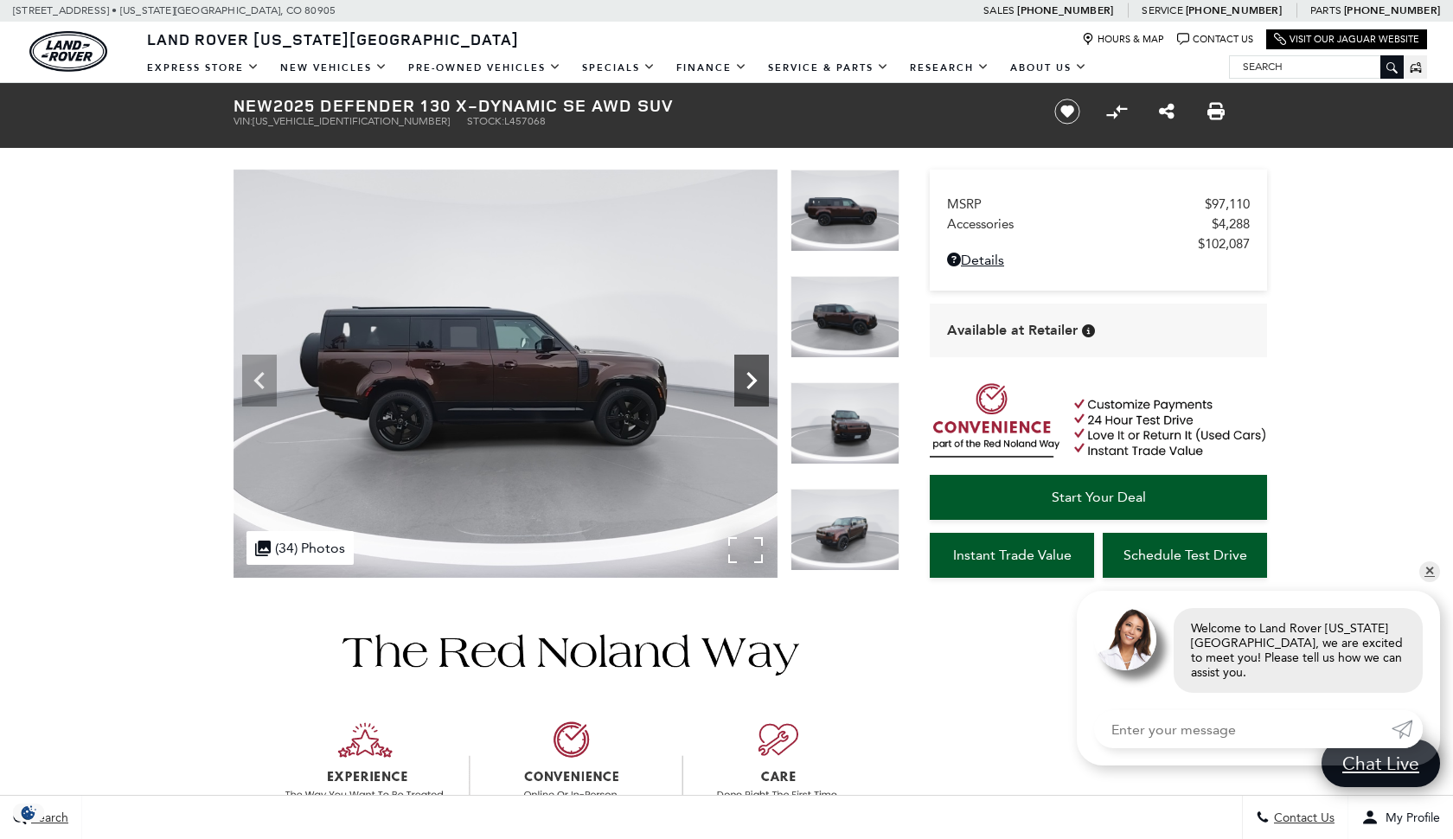
click at [755, 379] on icon "Next" at bounding box center [751, 380] width 10 height 17
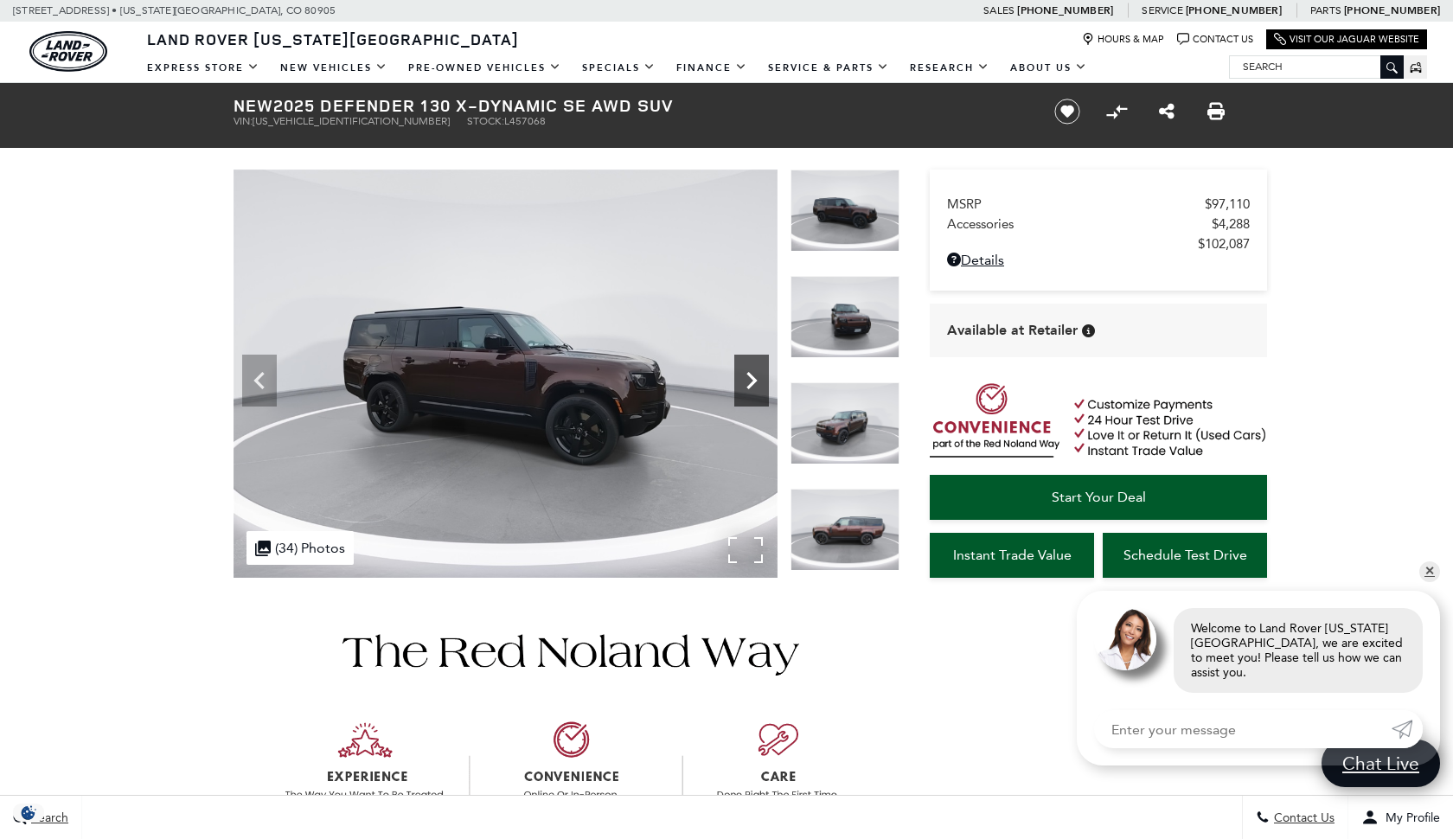
click at [755, 379] on icon "Next" at bounding box center [751, 380] width 10 height 17
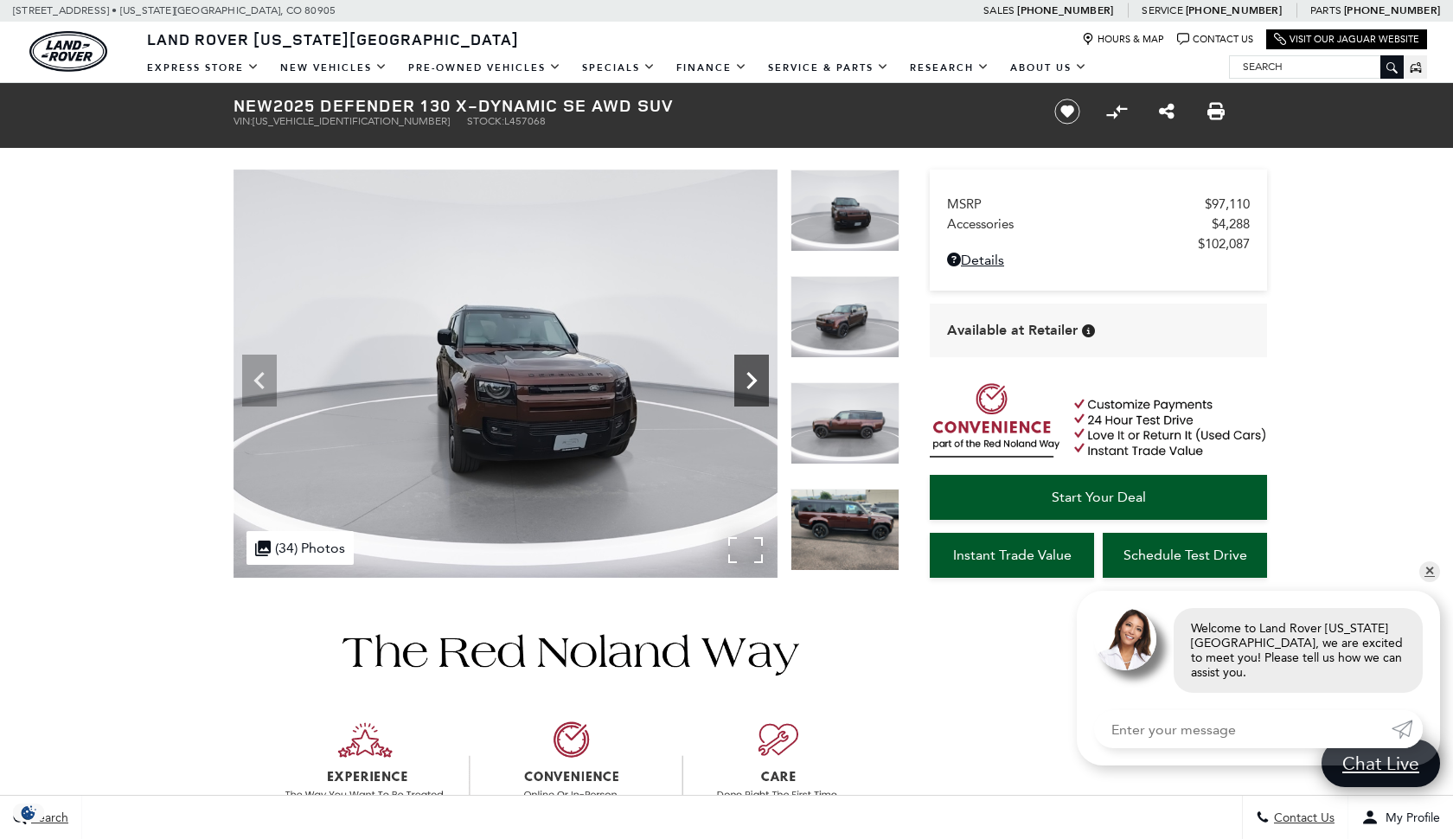
click at [755, 379] on icon "Next" at bounding box center [751, 380] width 10 height 17
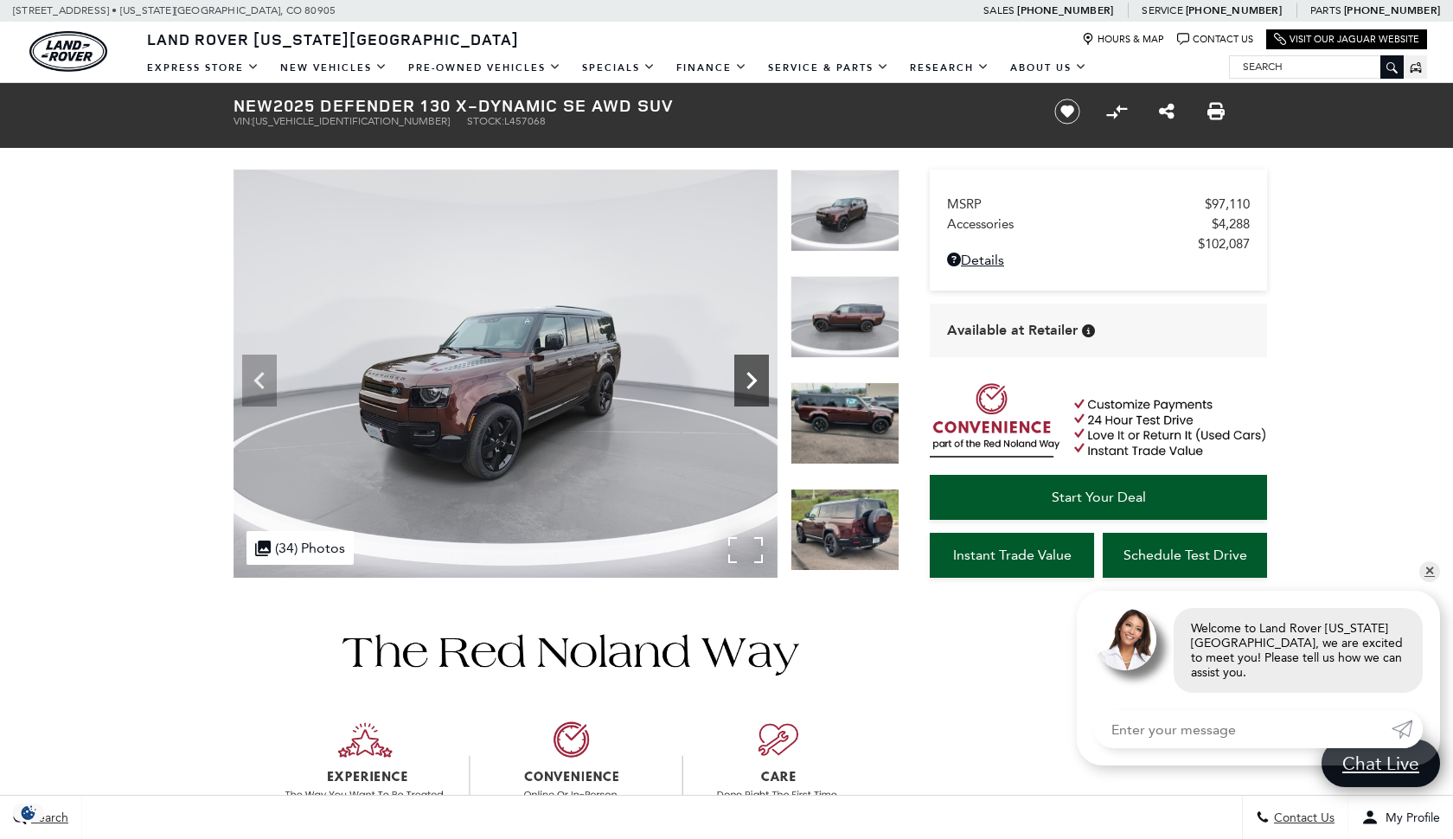
click at [755, 379] on icon "Next" at bounding box center [751, 380] width 10 height 17
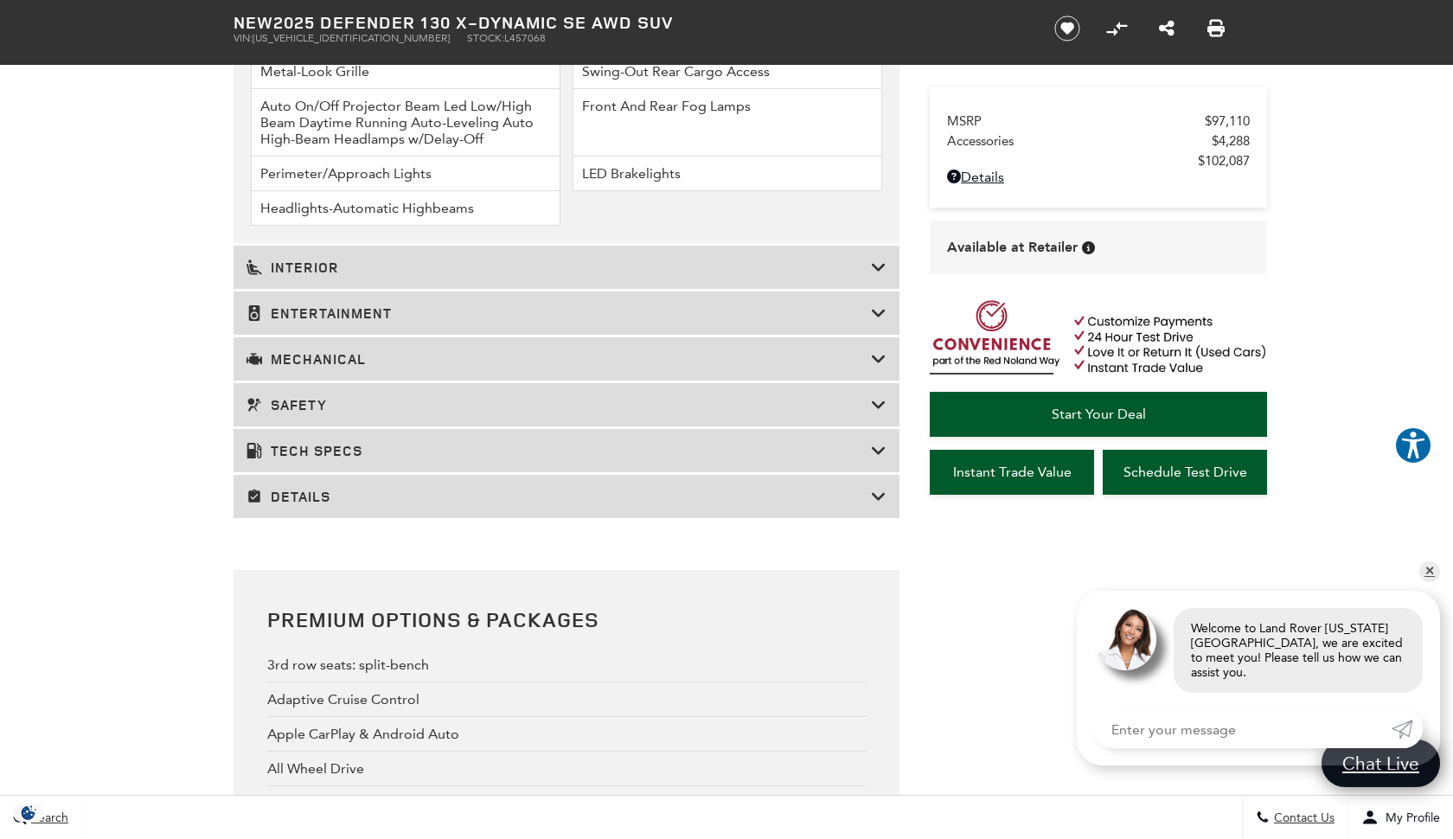
scroll to position [2805, 0]
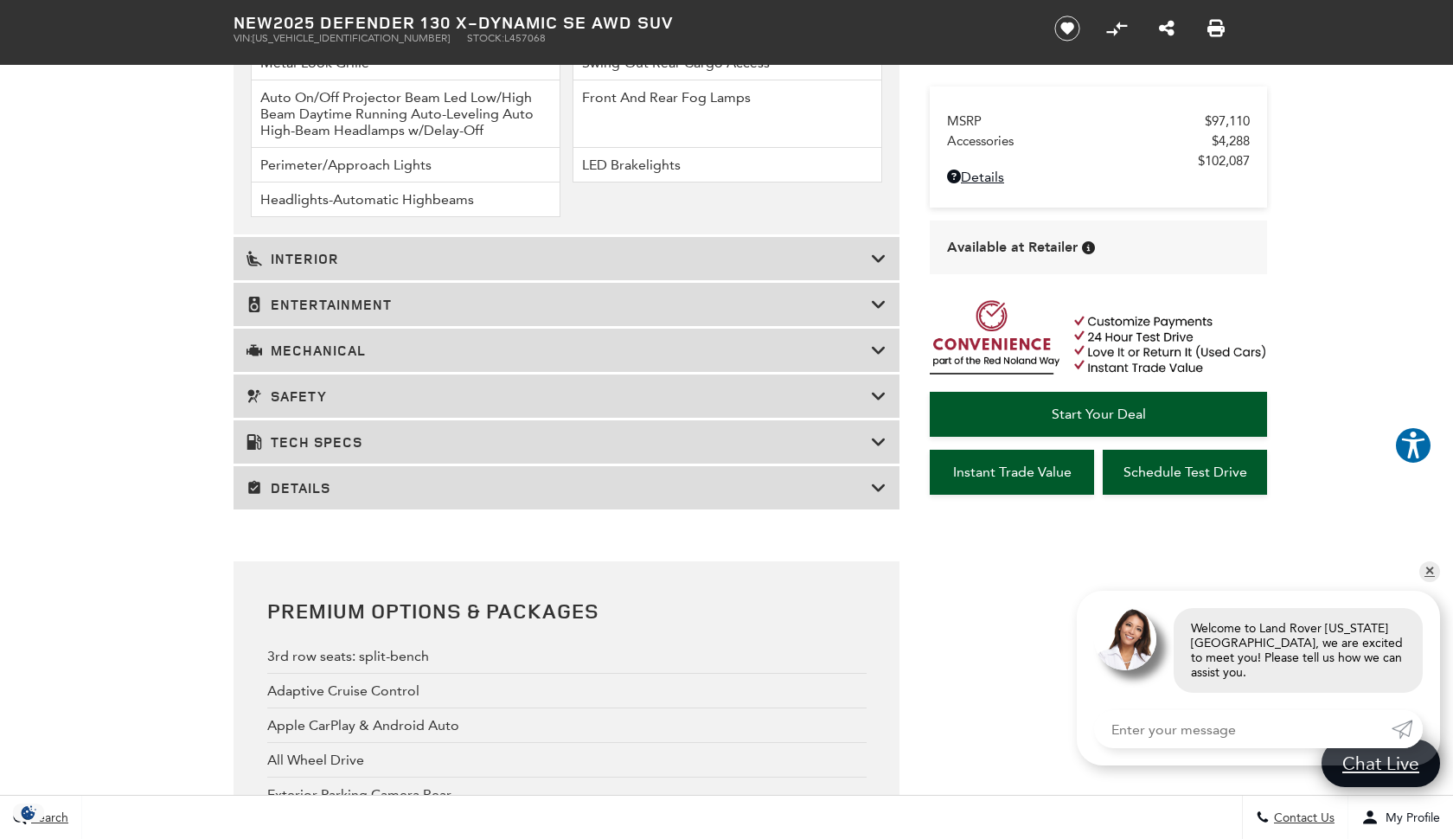
click at [519, 267] on h3 "Interior" at bounding box center [558, 258] width 624 height 17
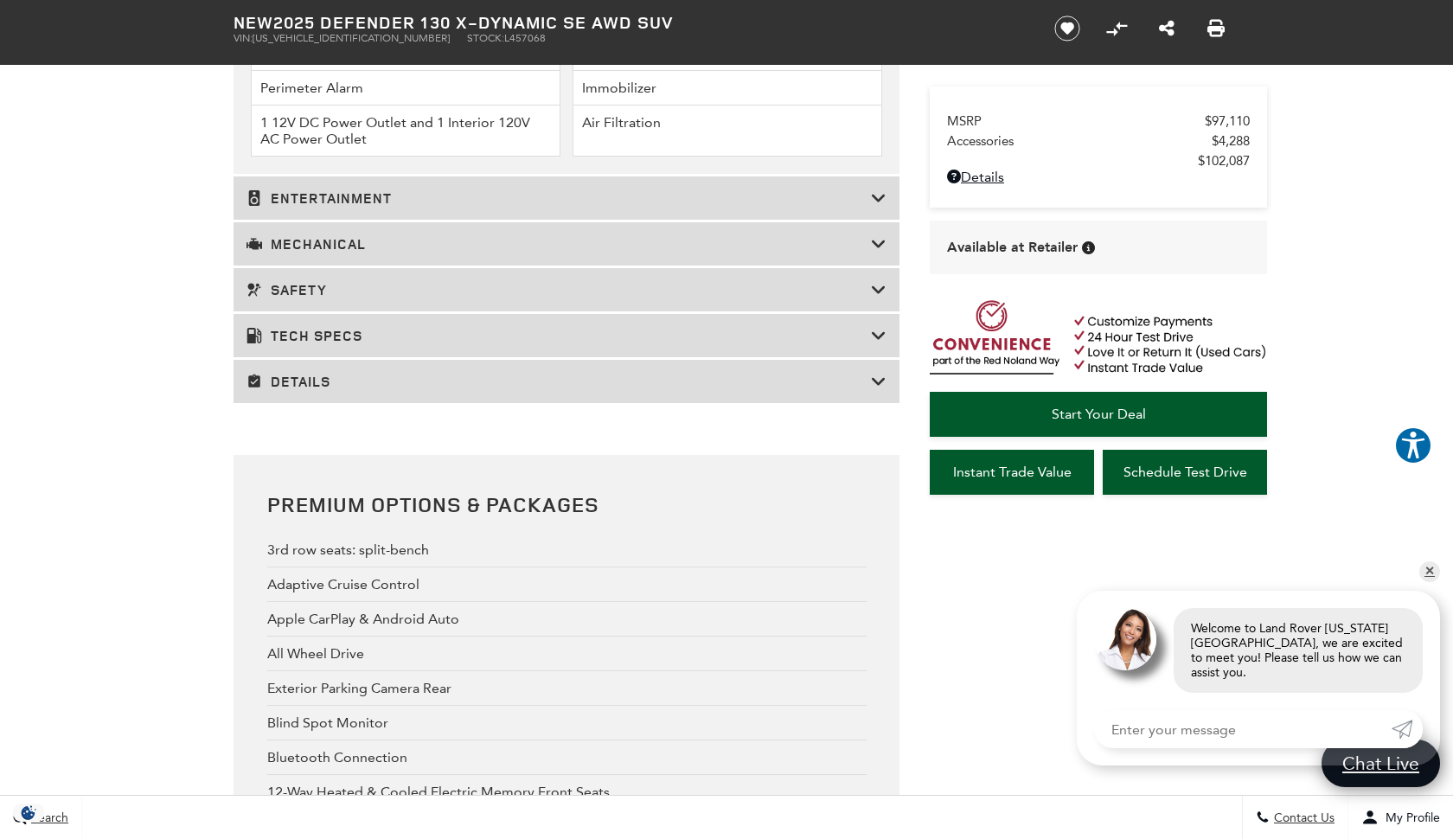
scroll to position [3432, 0]
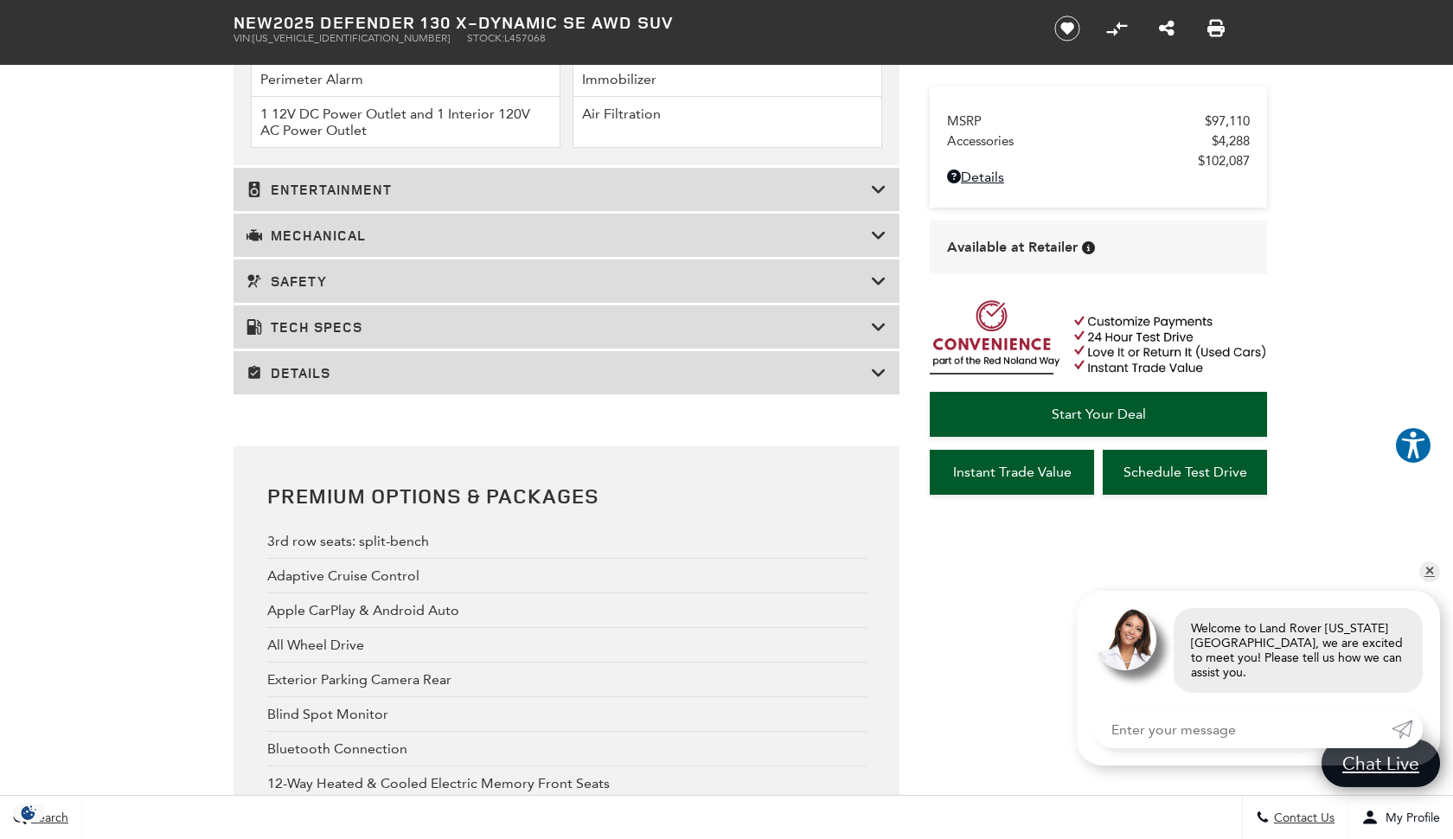
click at [292, 198] on h3 "Entertainment" at bounding box center [558, 189] width 624 height 17
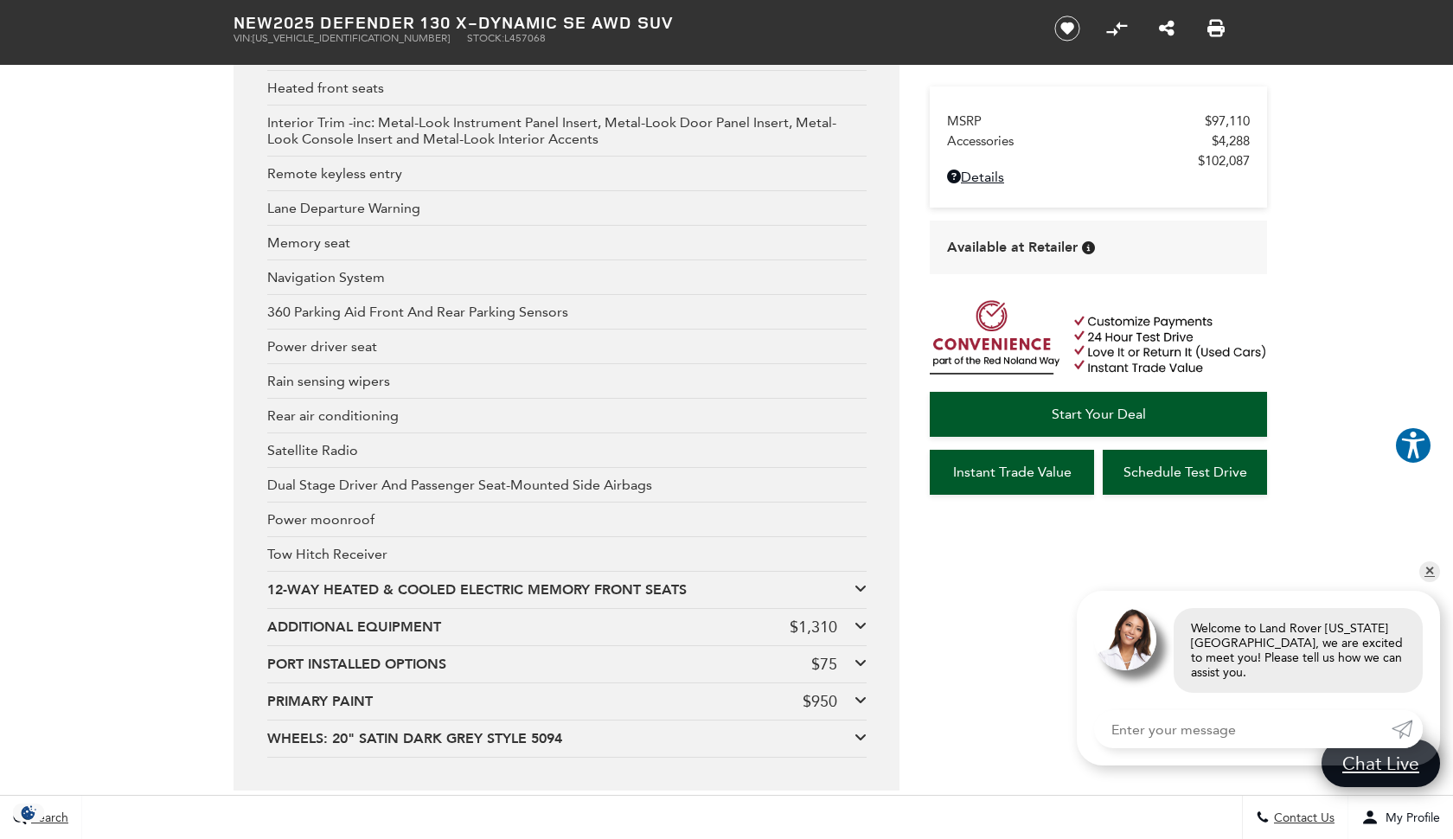
scroll to position [3574, 0]
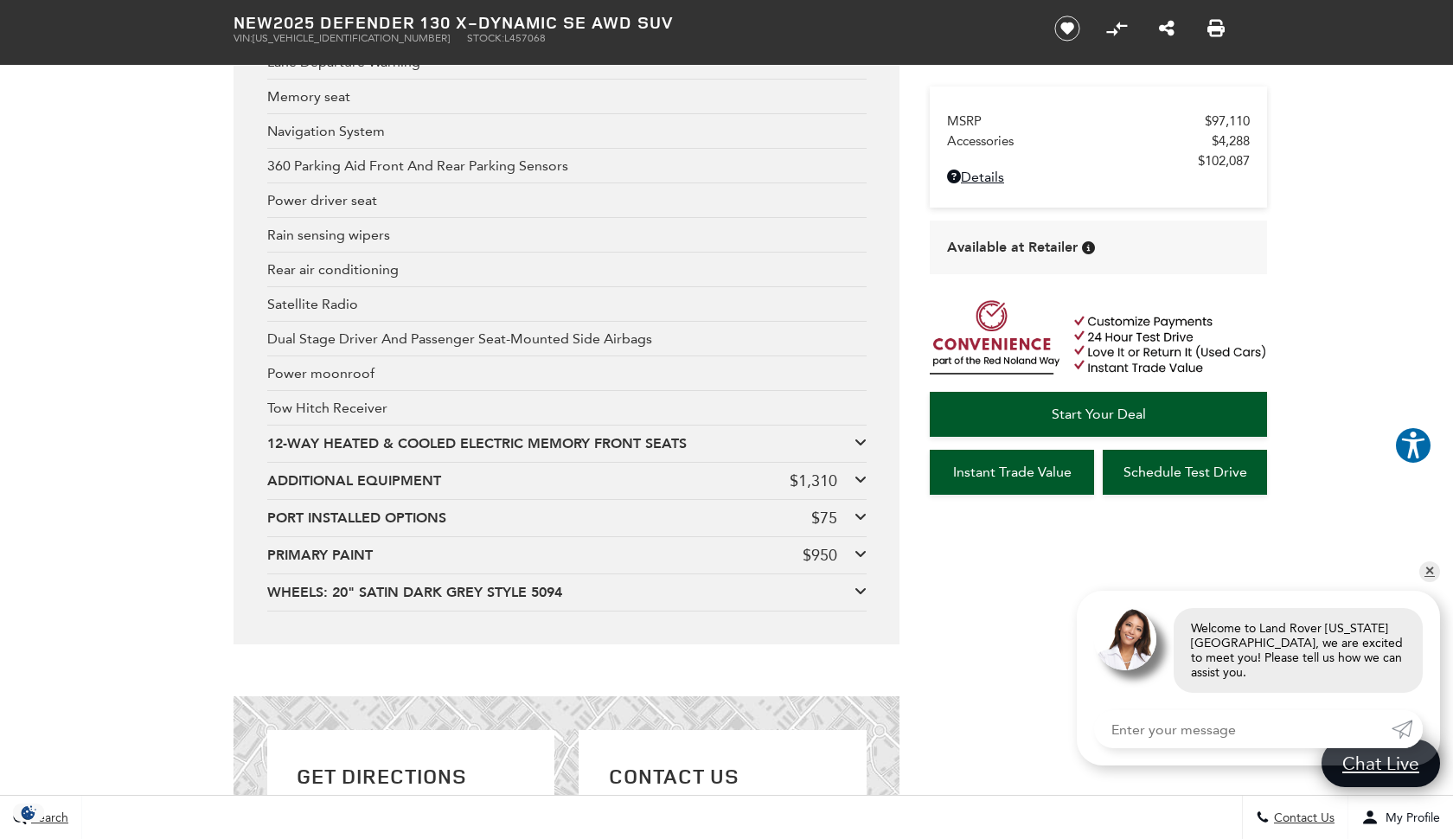
click at [861, 449] on icon at bounding box center [860, 442] width 12 height 14
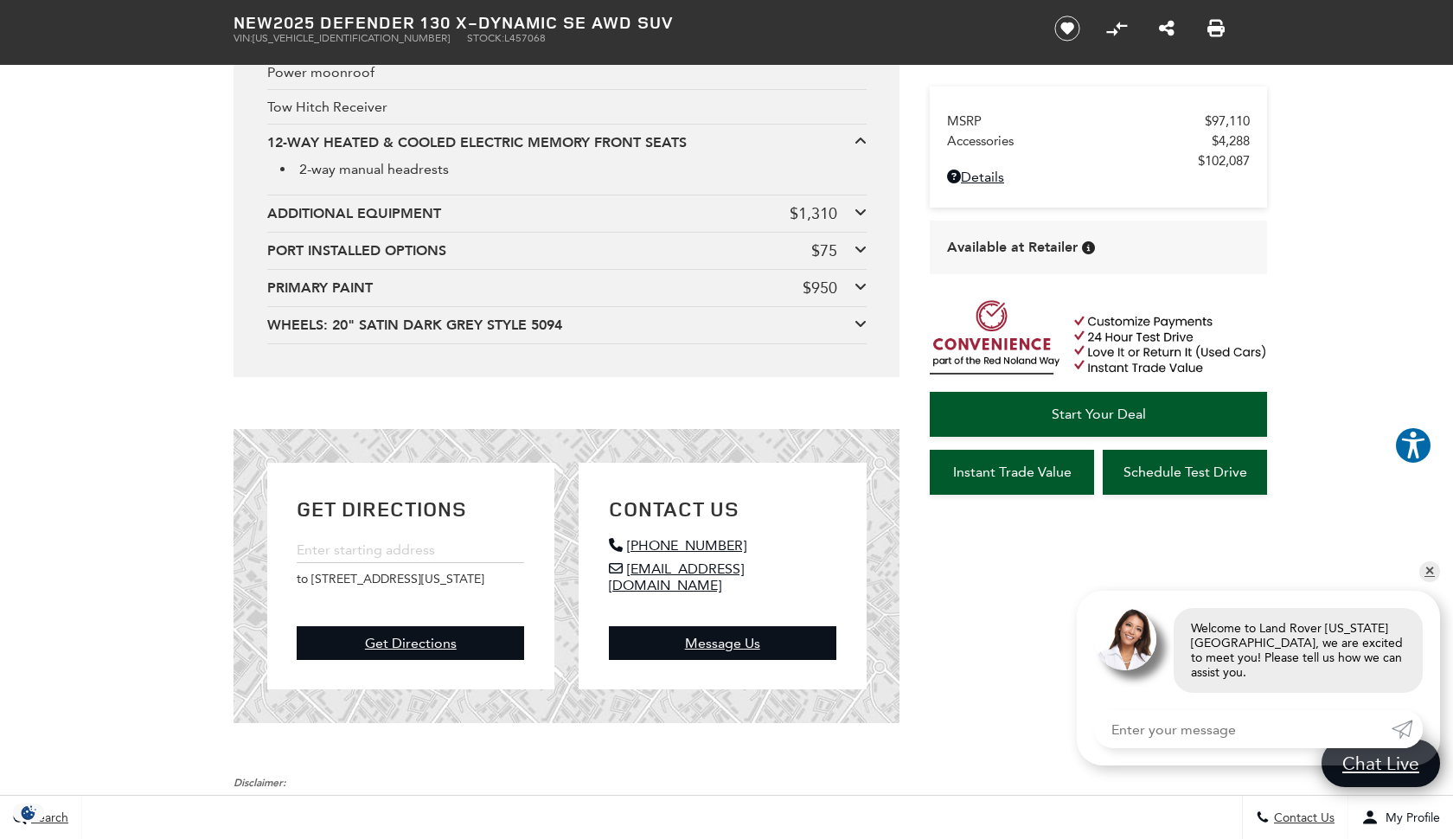
scroll to position [3954, 0]
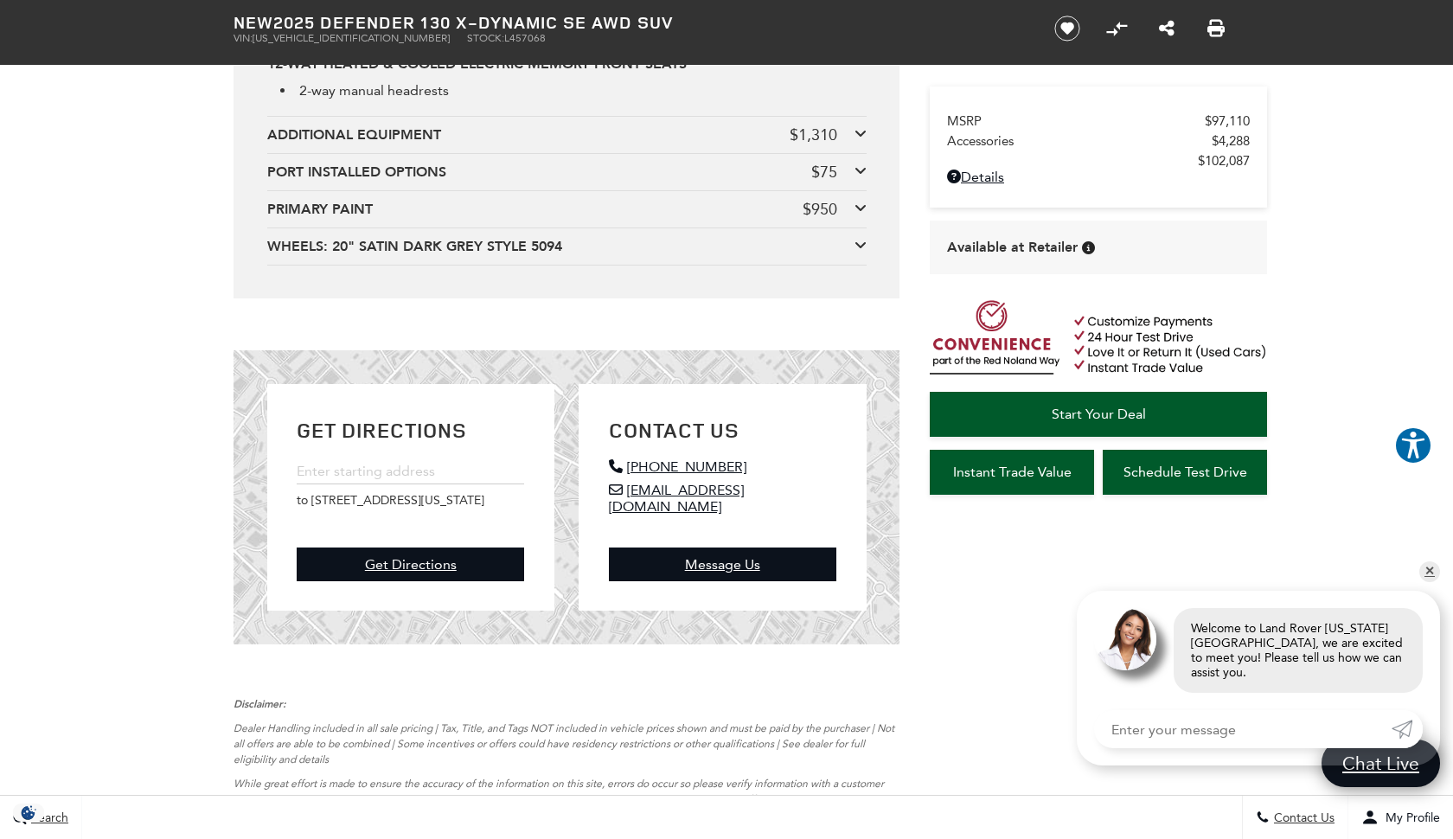
click at [862, 140] on icon at bounding box center [860, 133] width 12 height 14
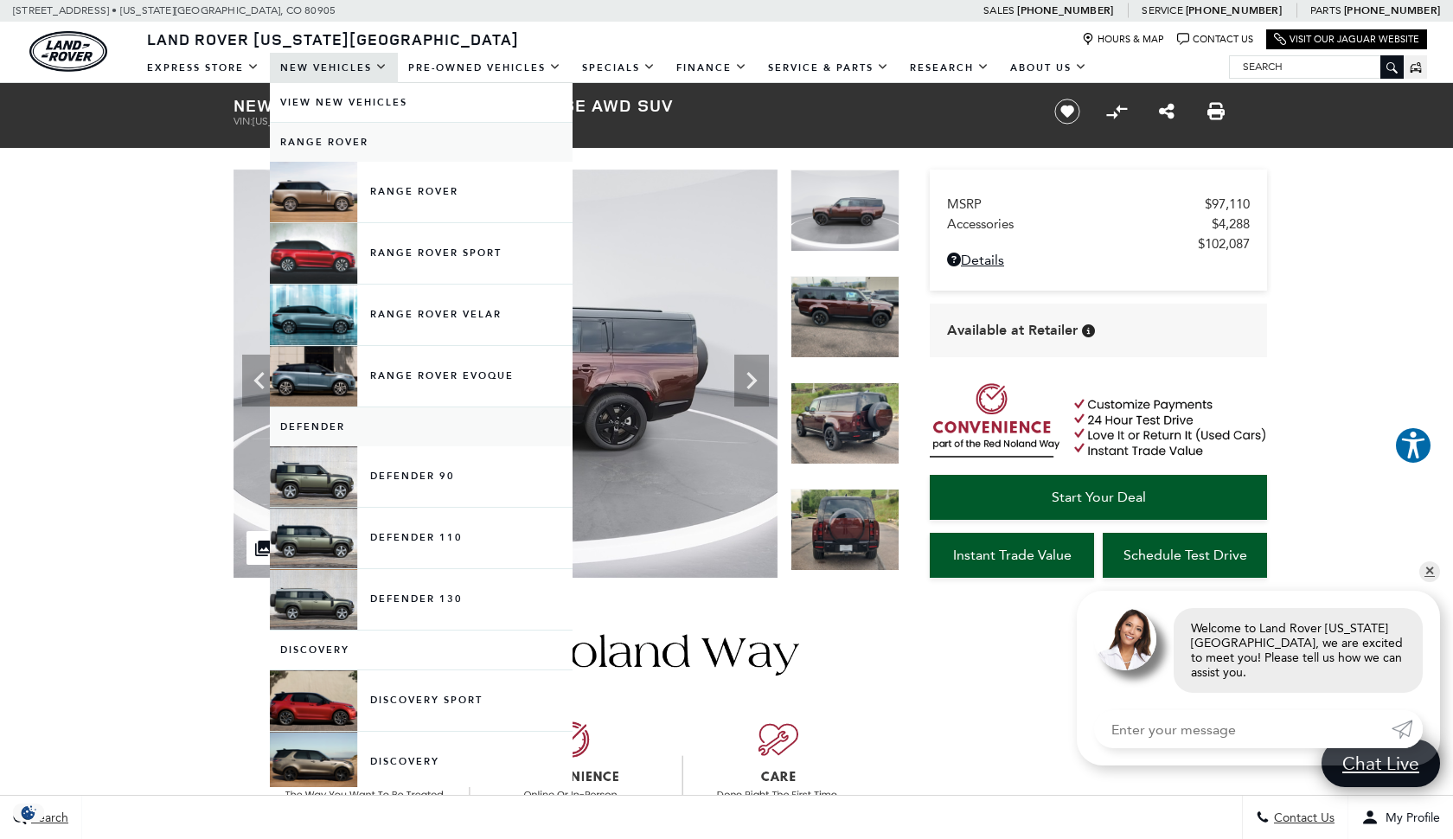
scroll to position [0, 0]
click at [323, 547] on link "Defender 110" at bounding box center [421, 538] width 303 height 61
